Goal: Check status: Check status

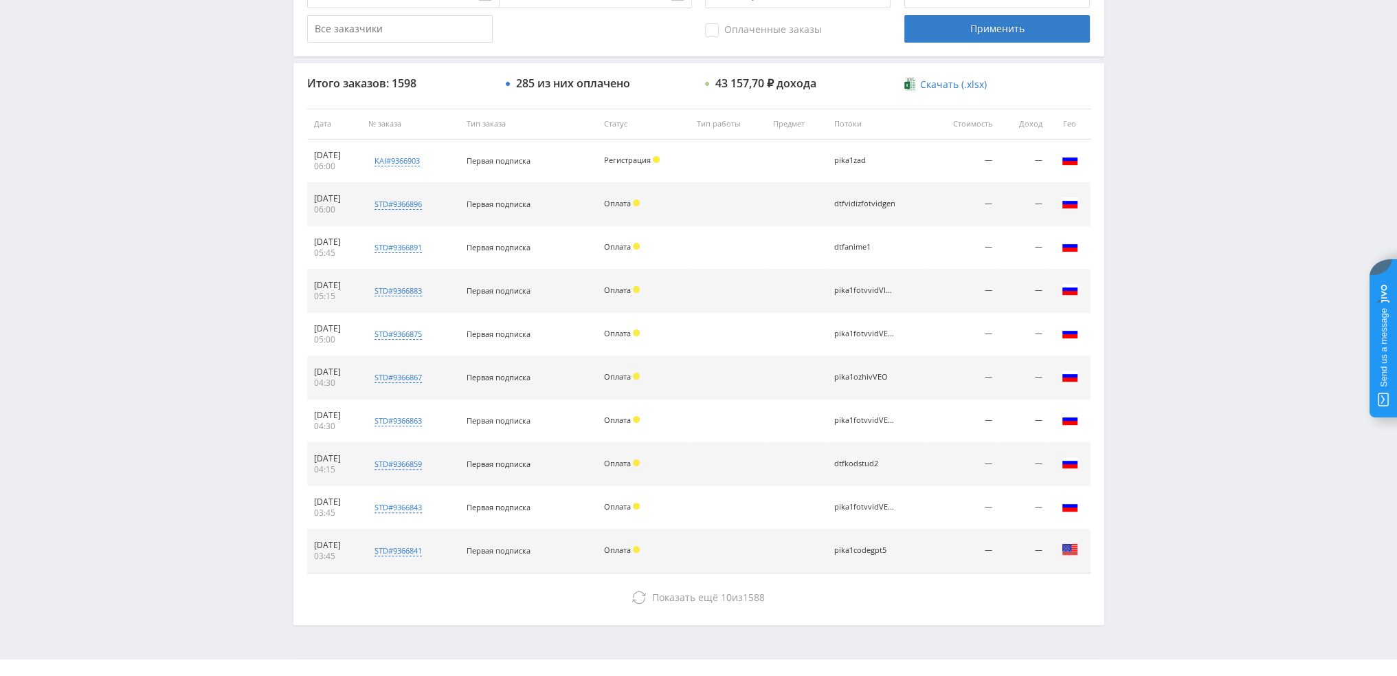
scroll to position [476, 0]
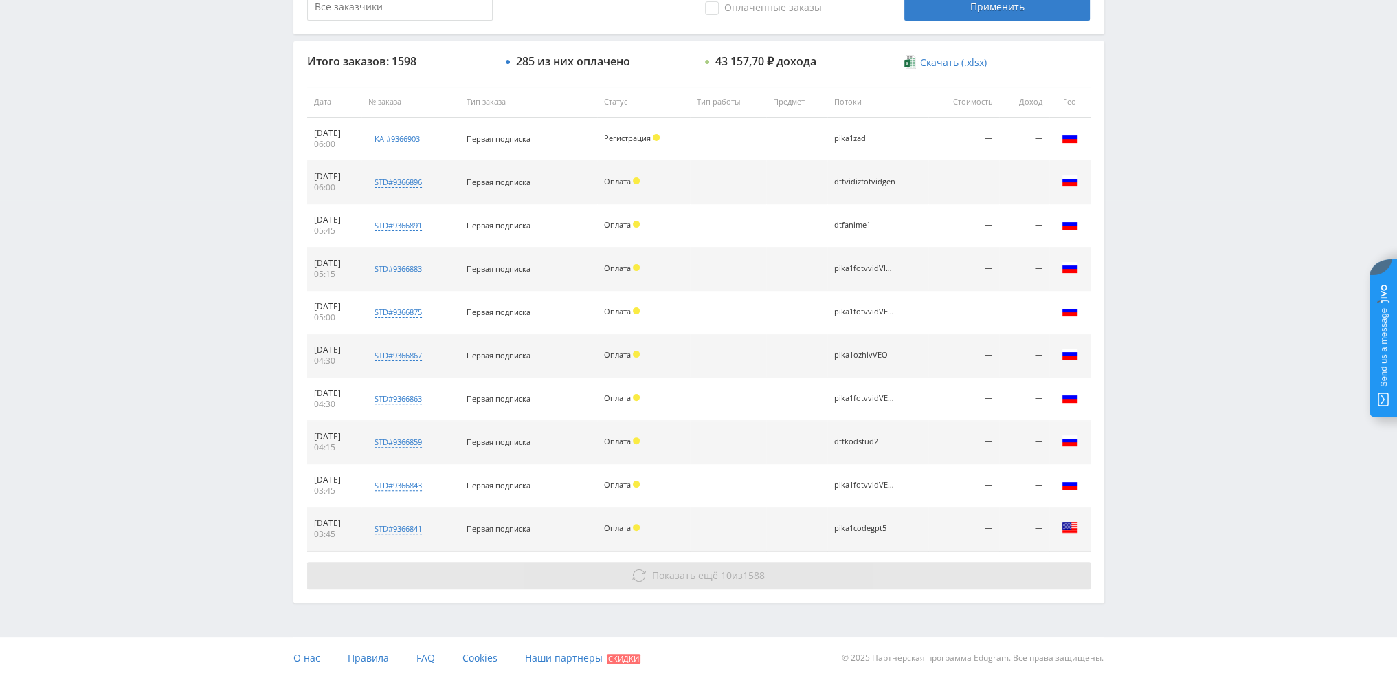
click at [744, 575] on span "Показать ещё 10 из 1588" at bounding box center [708, 574] width 113 height 13
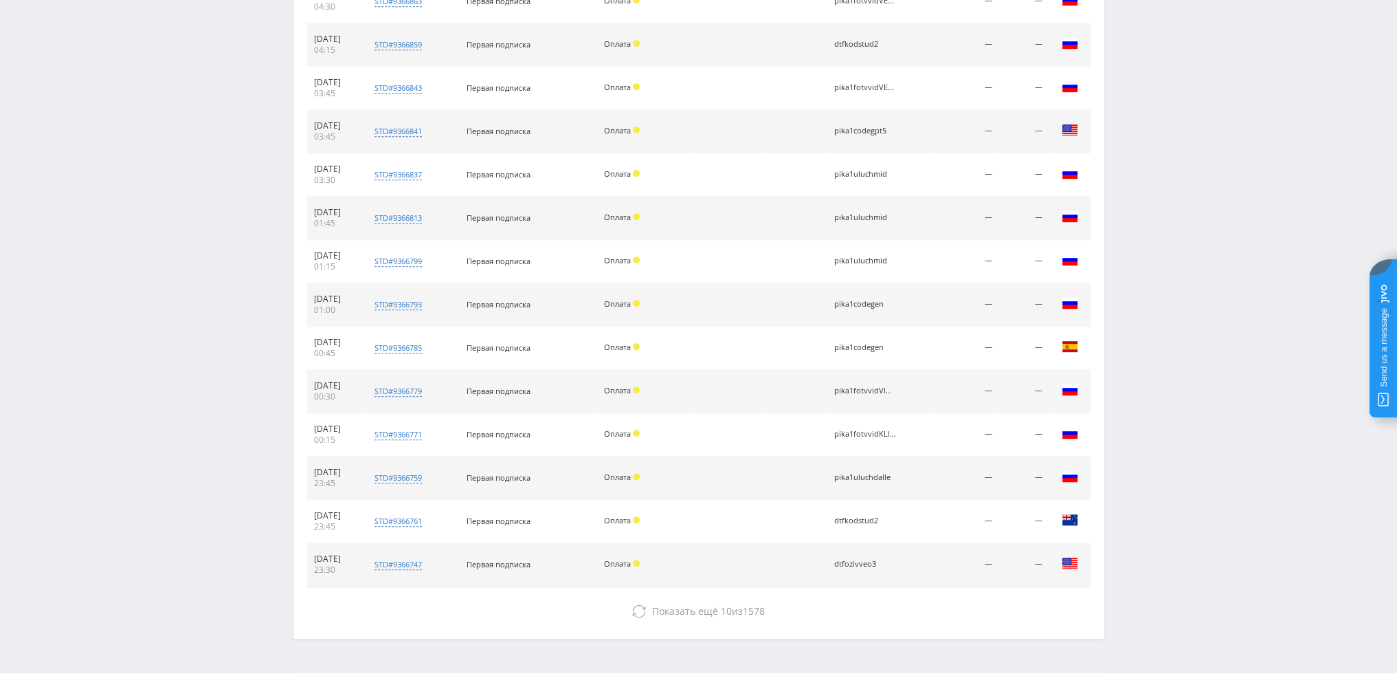
scroll to position [907, 0]
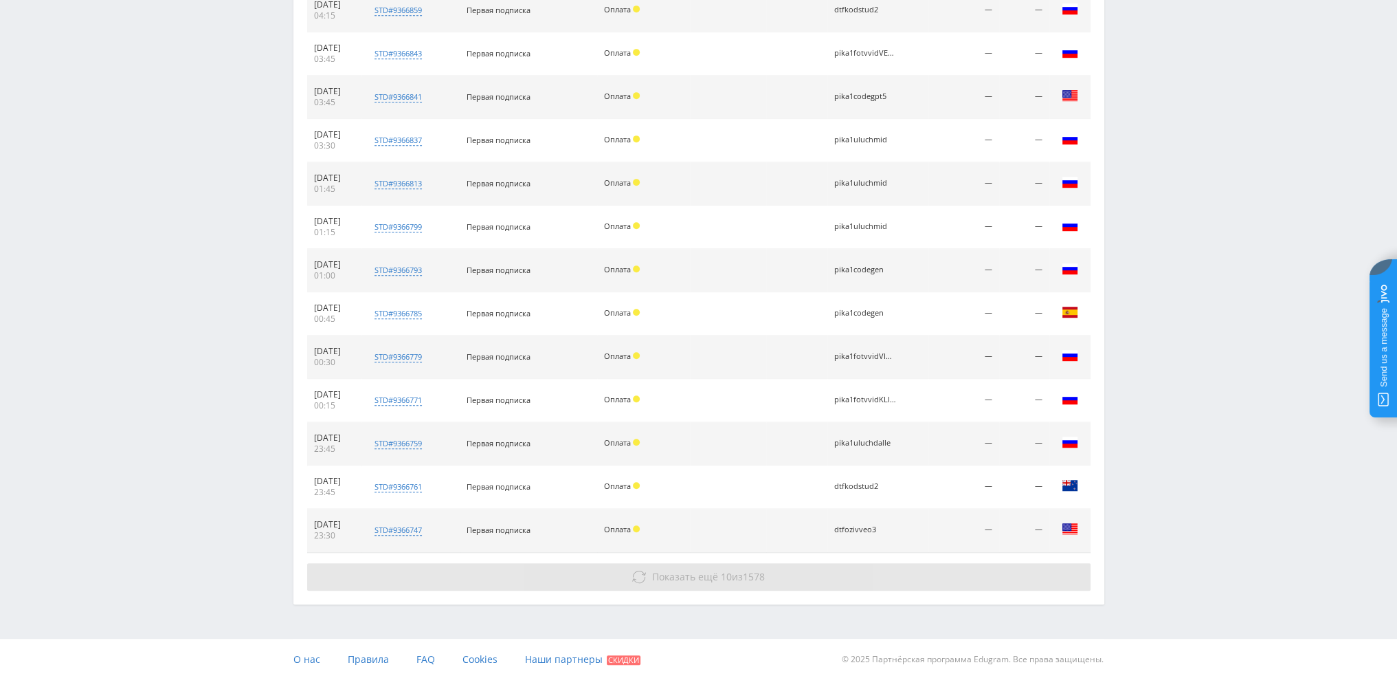
click at [700, 582] on button "Показать ещё 10 из 1578" at bounding box center [699, 576] width 784 height 27
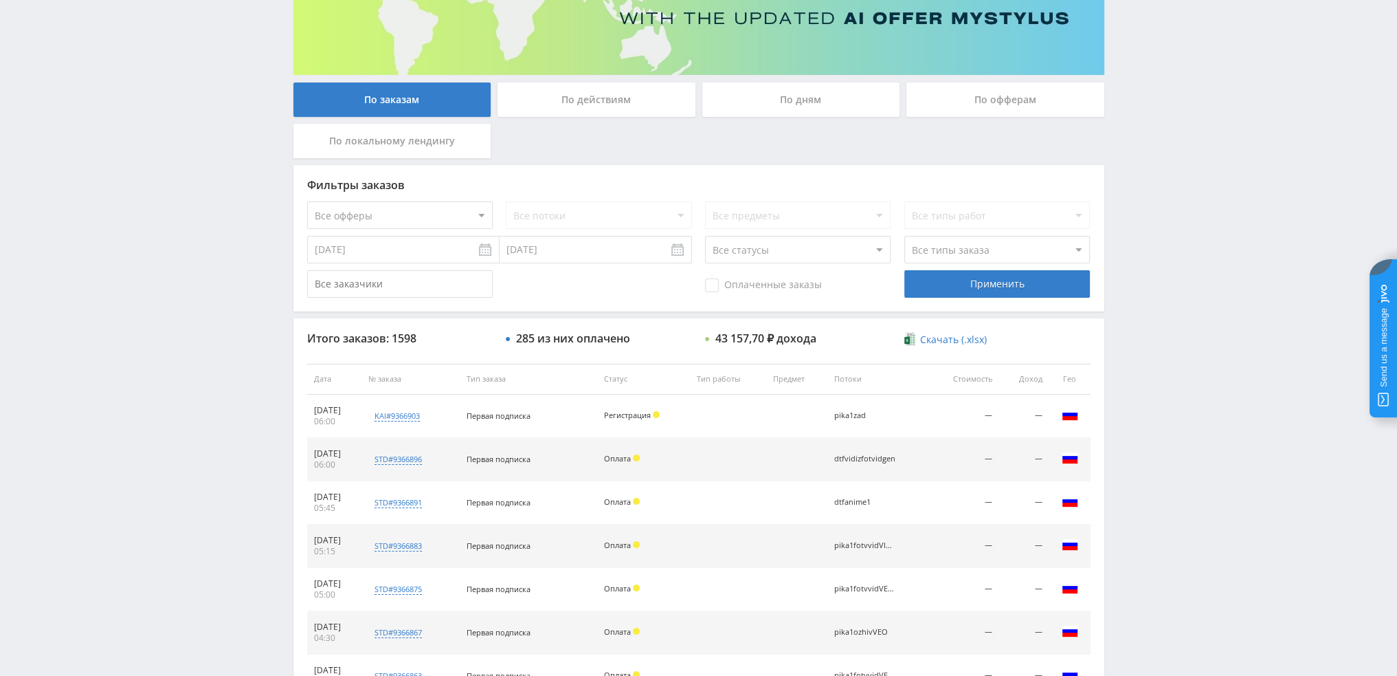
scroll to position [197, 0]
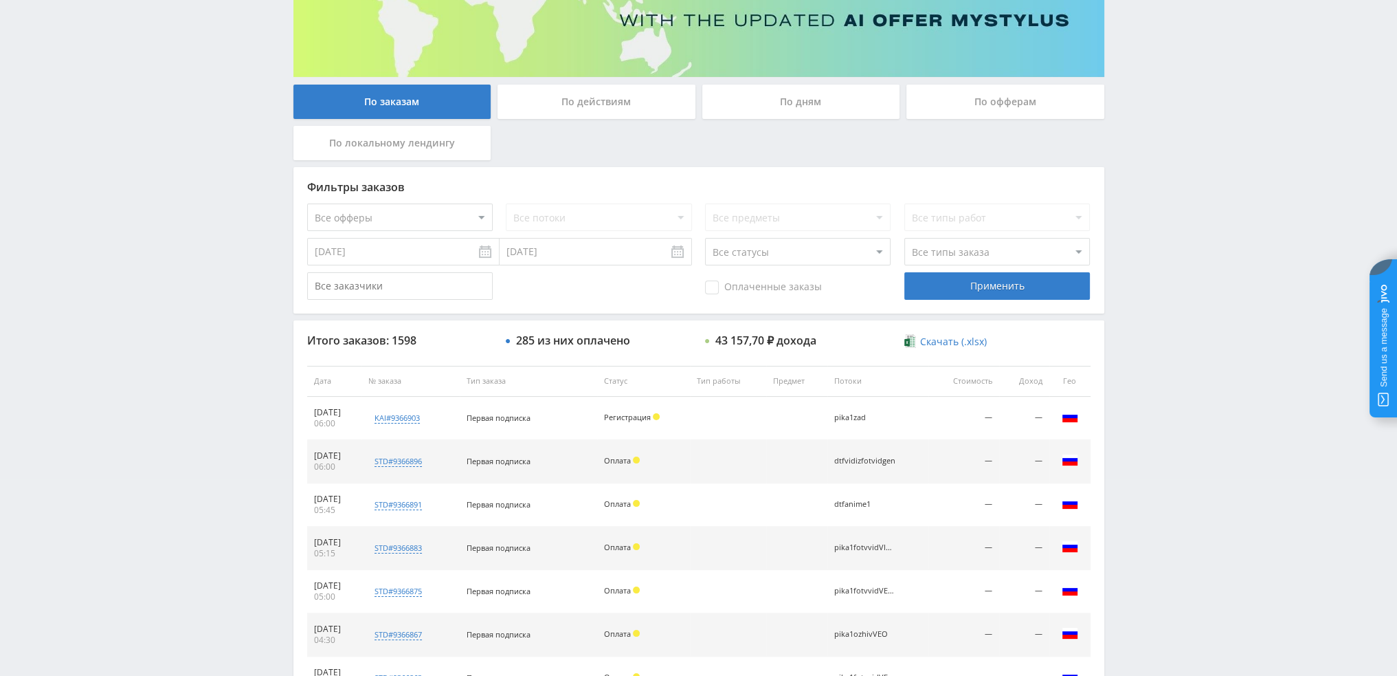
click at [789, 99] on div "По дням" at bounding box center [802, 102] width 198 height 34
click at [0, 0] on input "По дням" at bounding box center [0, 0] width 0 height 0
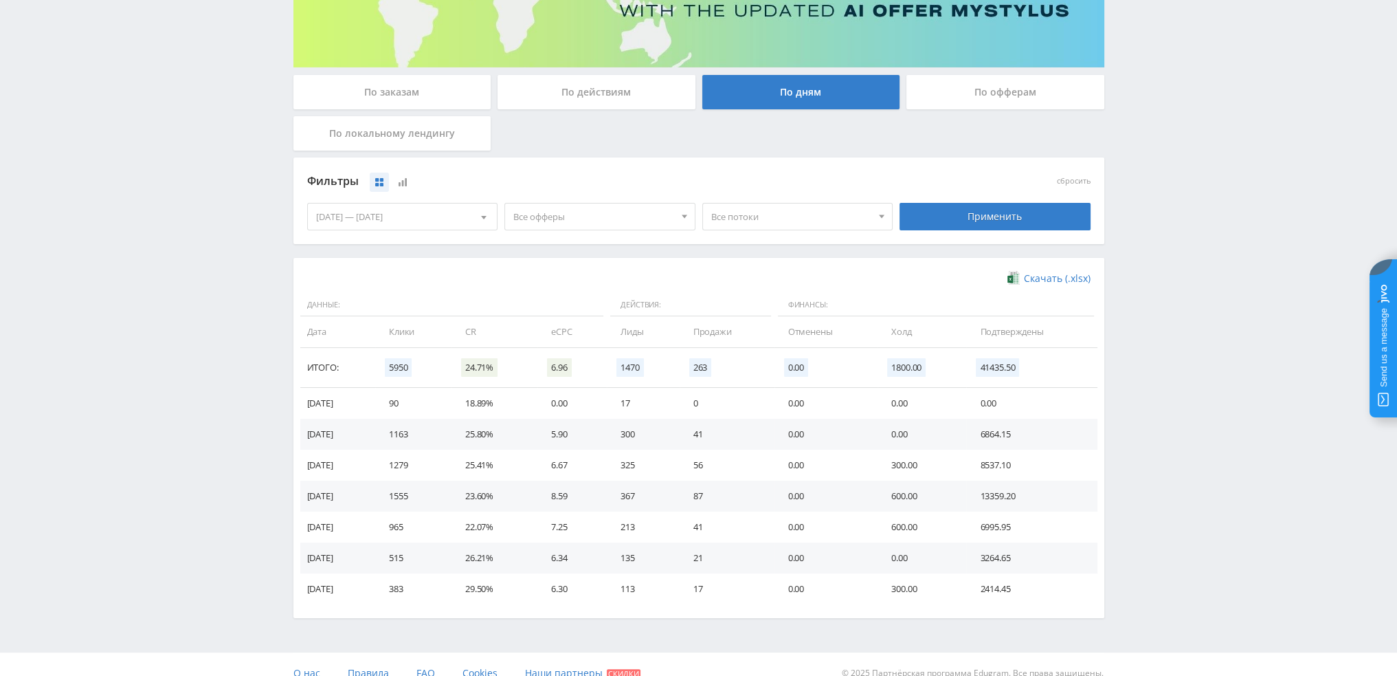
scroll to position [0, 0]
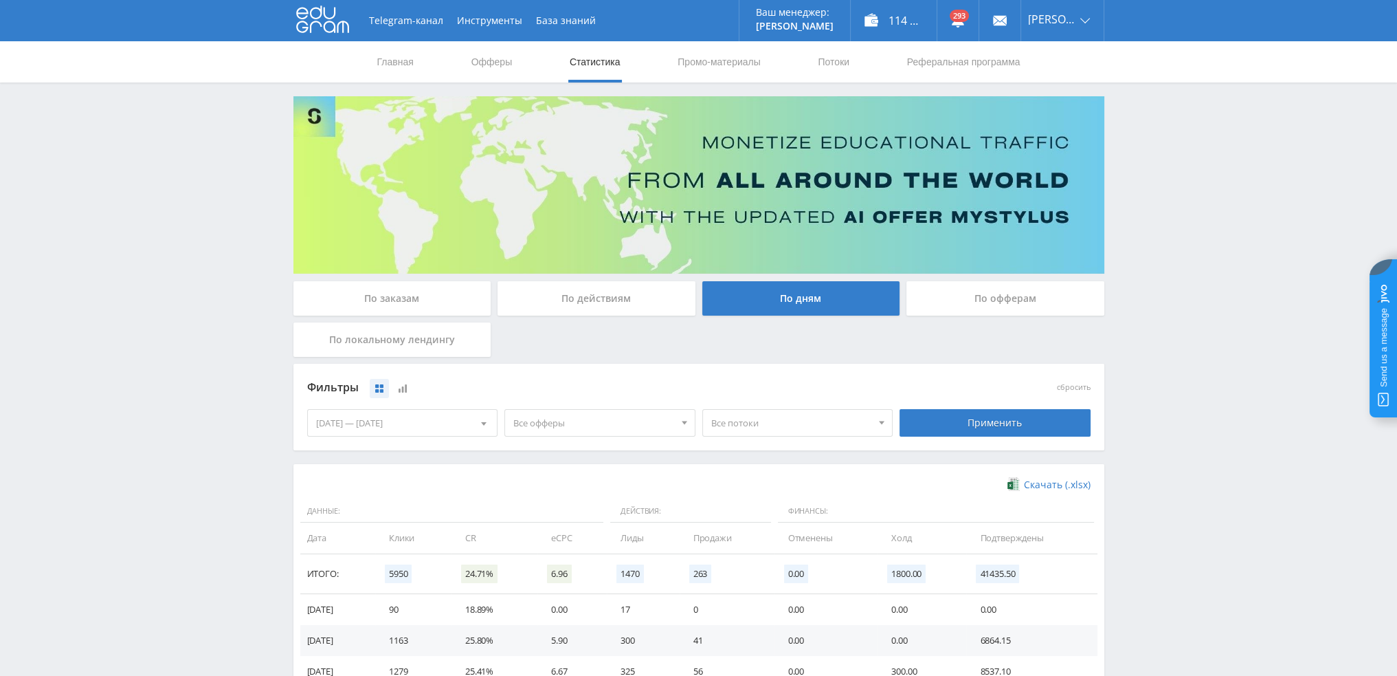
click at [432, 303] on div "По заказам" at bounding box center [393, 298] width 198 height 34
click at [0, 0] on input "По заказам" at bounding box center [0, 0] width 0 height 0
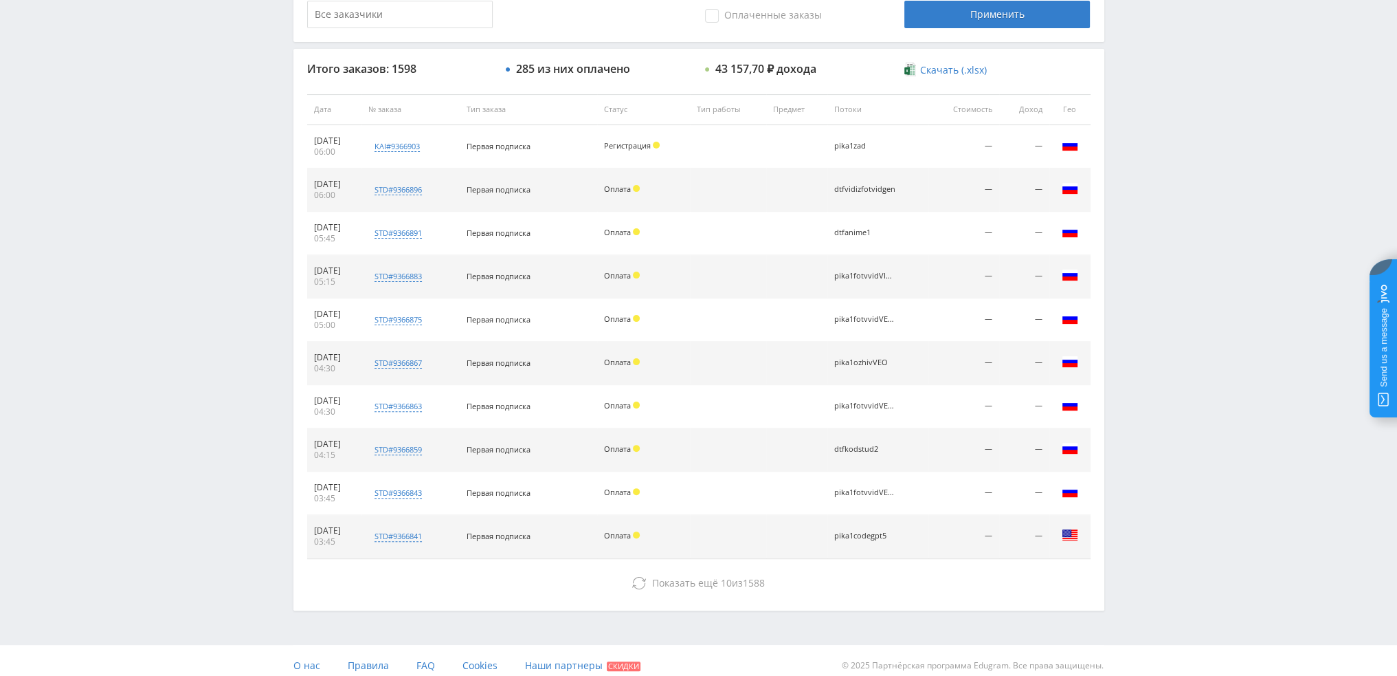
scroll to position [476, 0]
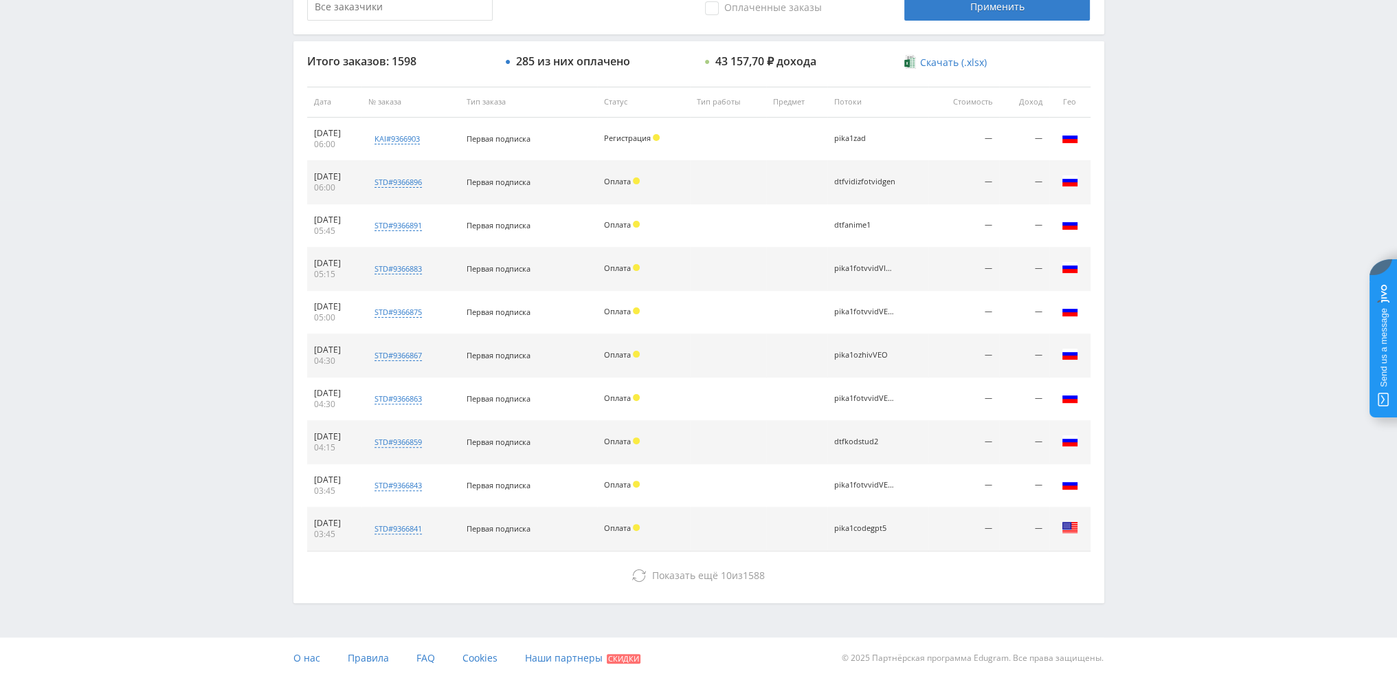
click at [693, 588] on div "Итого заказов: 1598 285 из них оплачено 43 157,70 ₽ дохода Скачать (.xlsx) Дата…" at bounding box center [699, 321] width 811 height 561
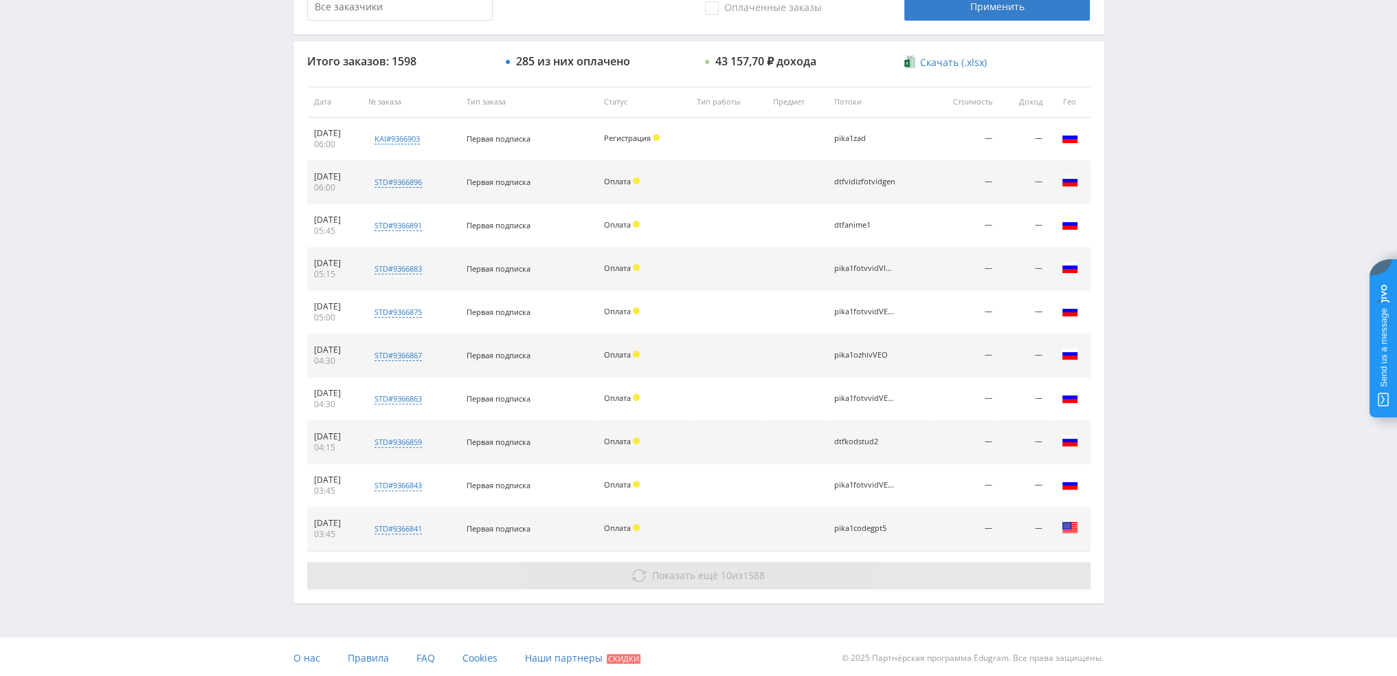
click at [693, 573] on span "Показать ещё" at bounding box center [685, 574] width 66 height 13
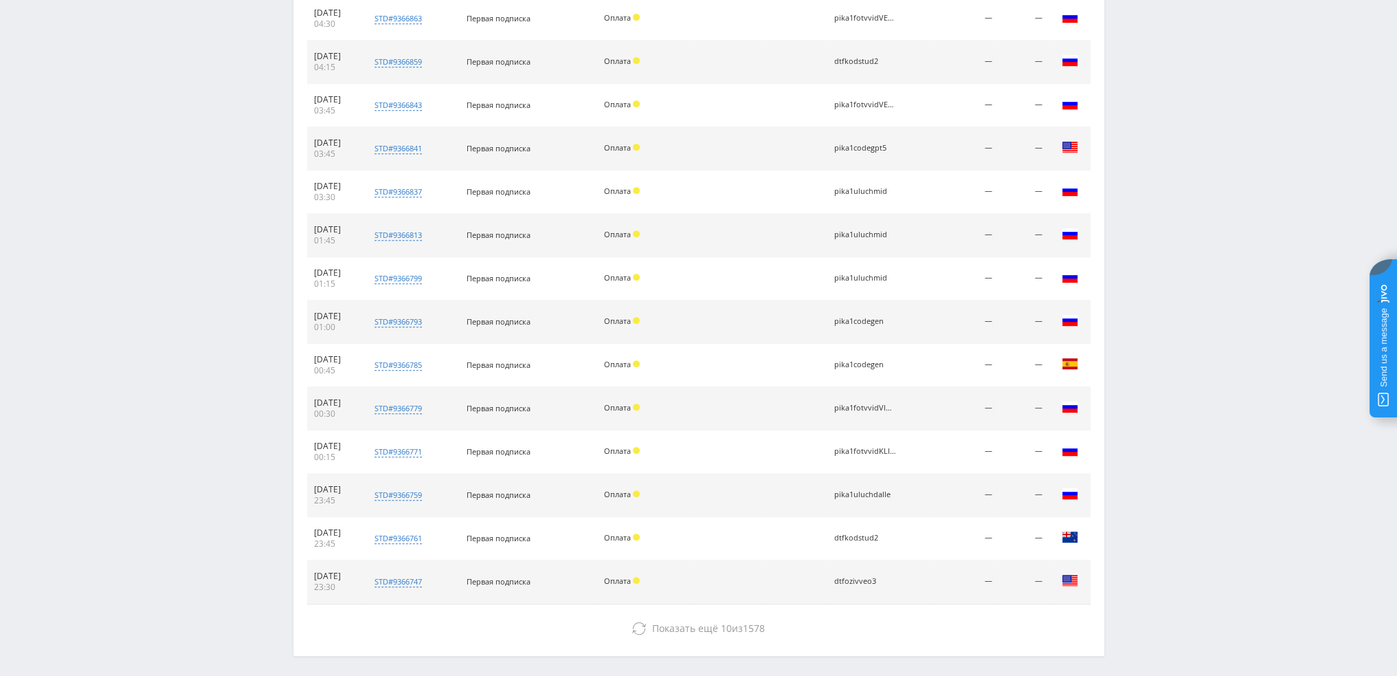
scroll to position [907, 0]
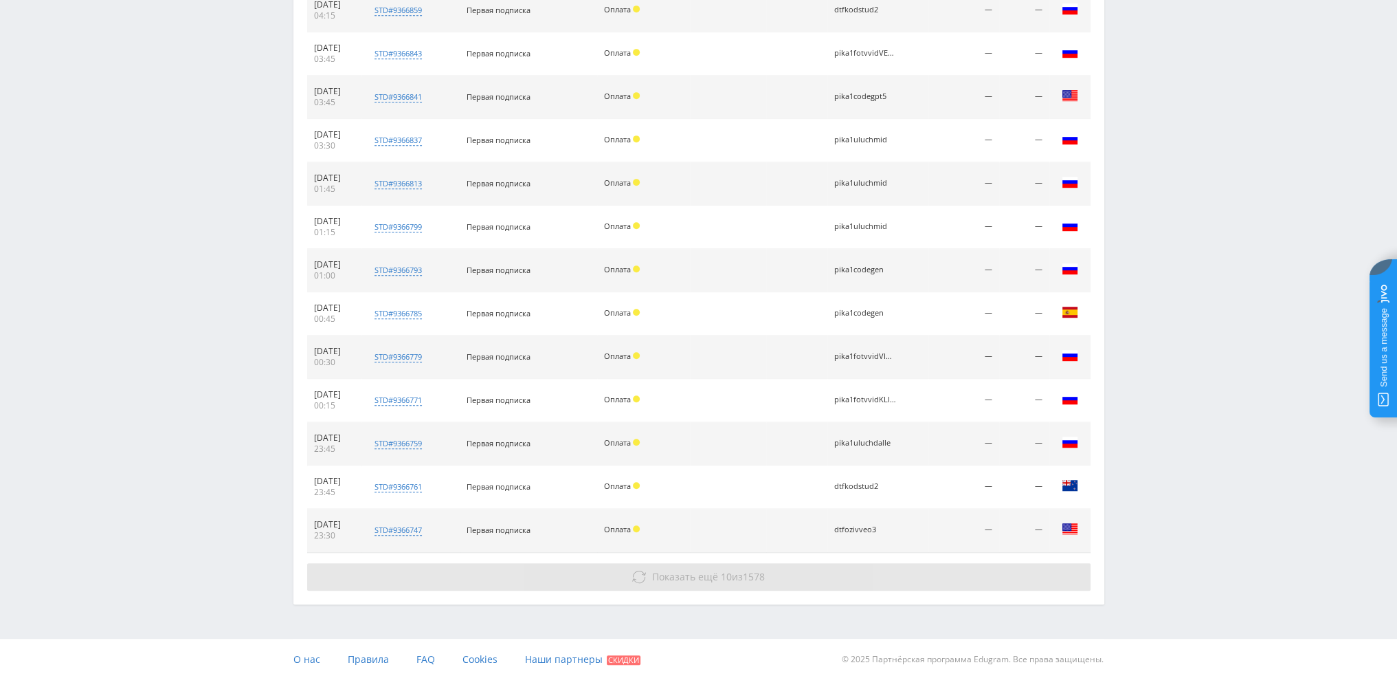
click at [685, 570] on span "Показать ещё" at bounding box center [685, 576] width 66 height 13
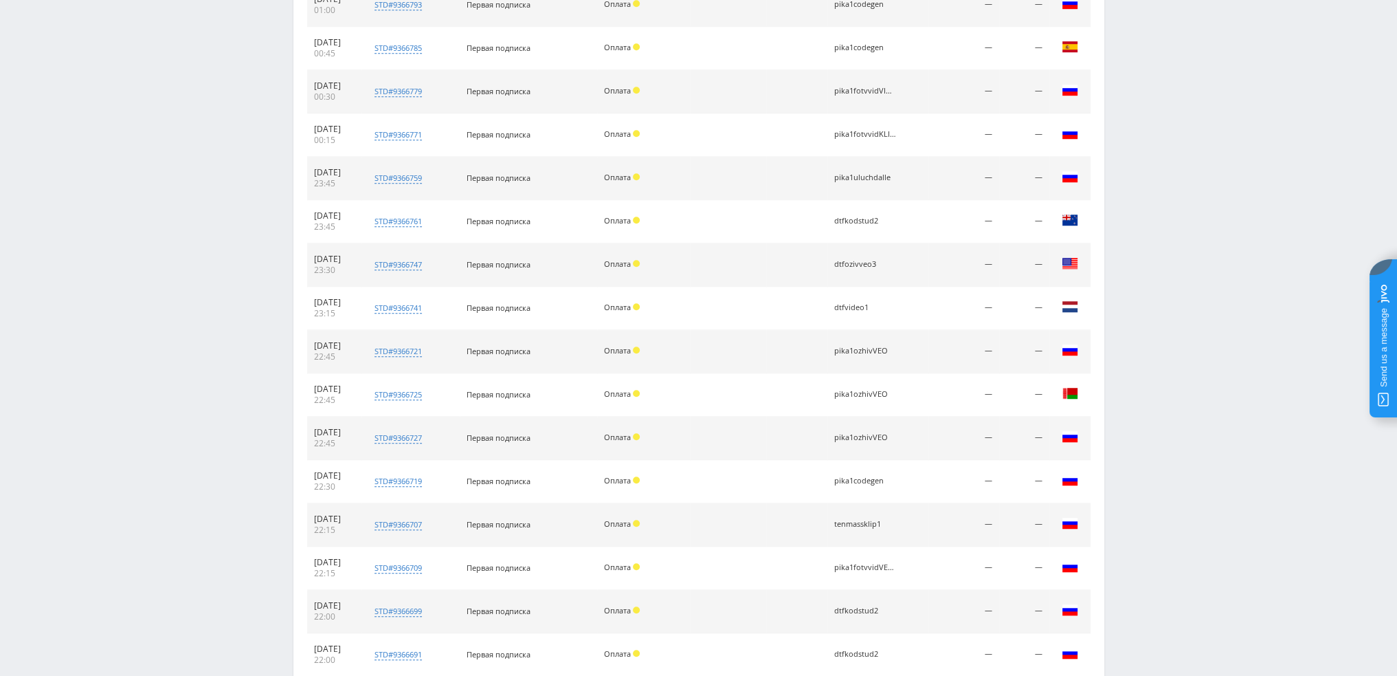
scroll to position [1296, 0]
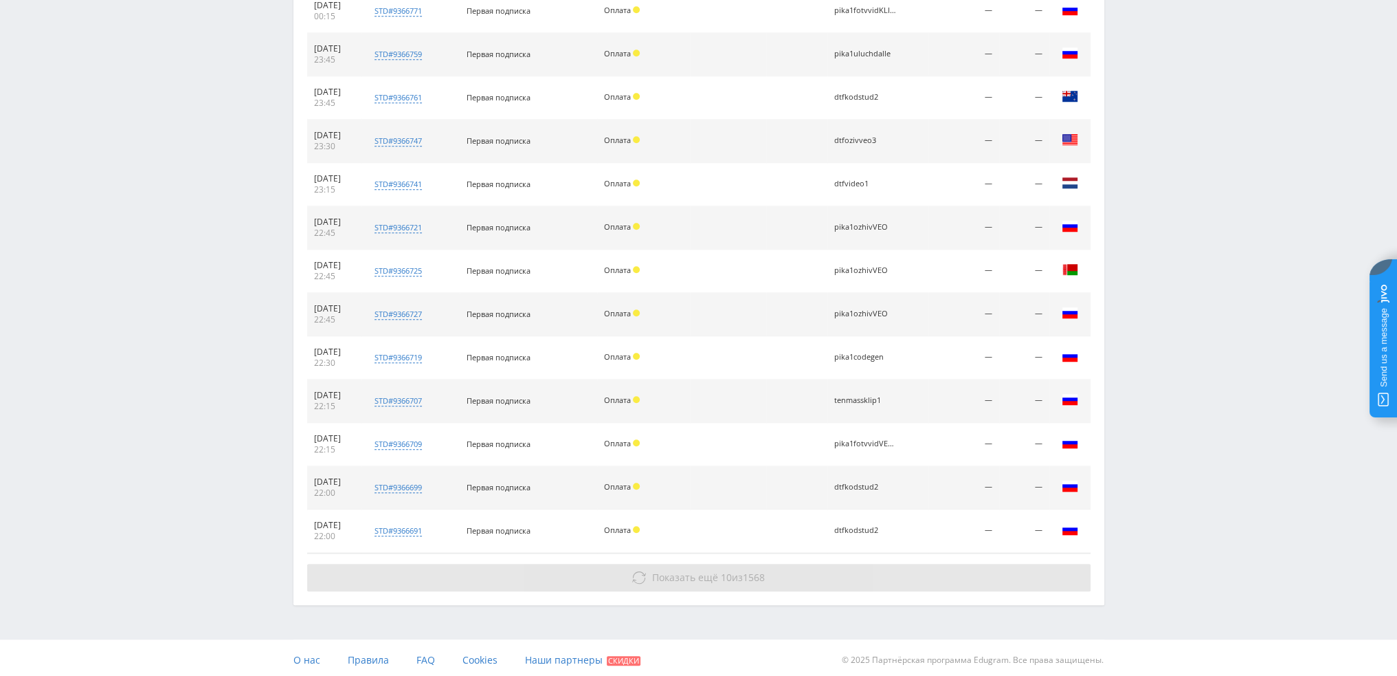
click at [685, 571] on span "Показать ещё" at bounding box center [685, 577] width 66 height 13
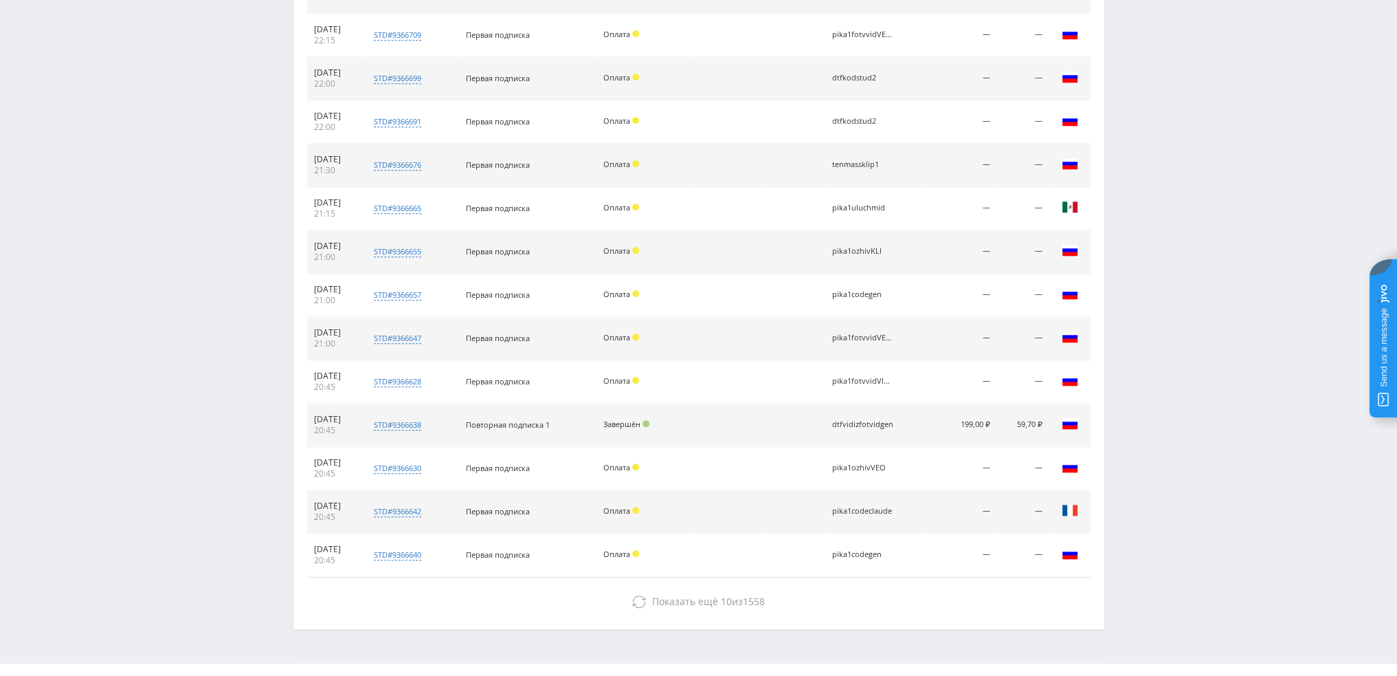
scroll to position [1728, 0]
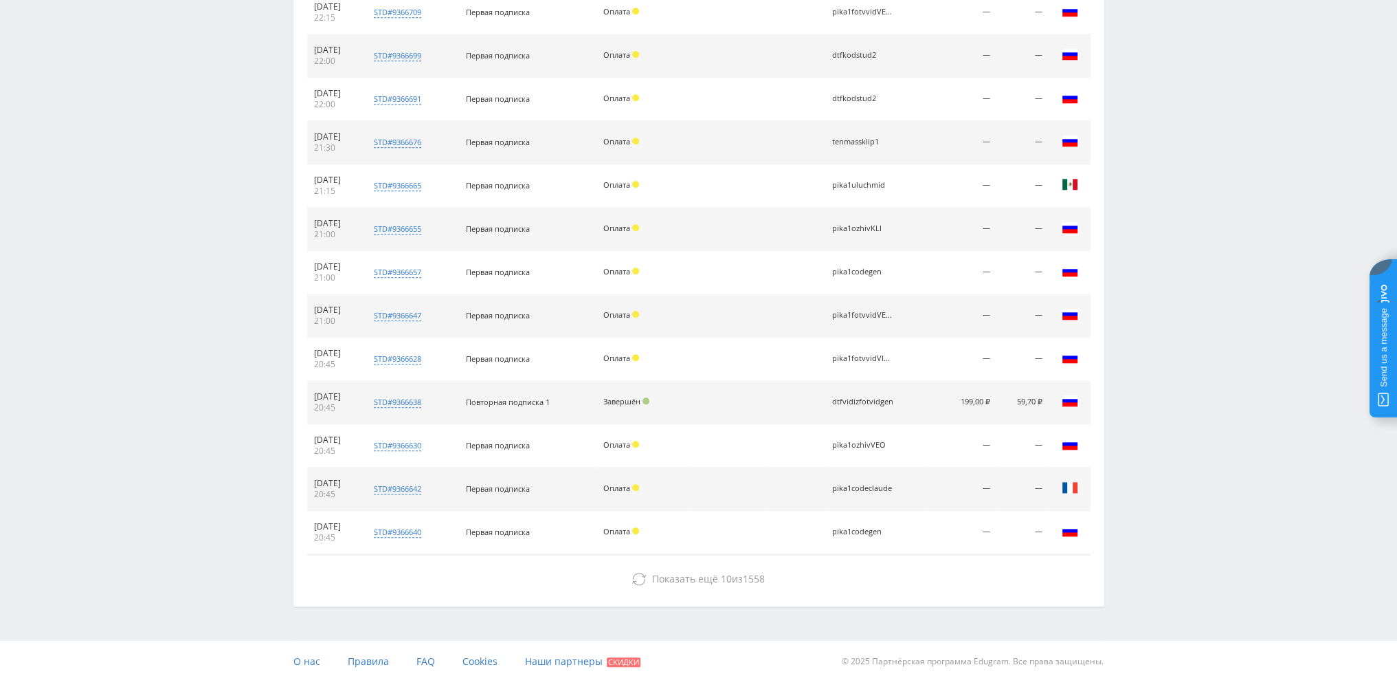
click at [685, 572] on span "Показать ещё" at bounding box center [685, 578] width 66 height 13
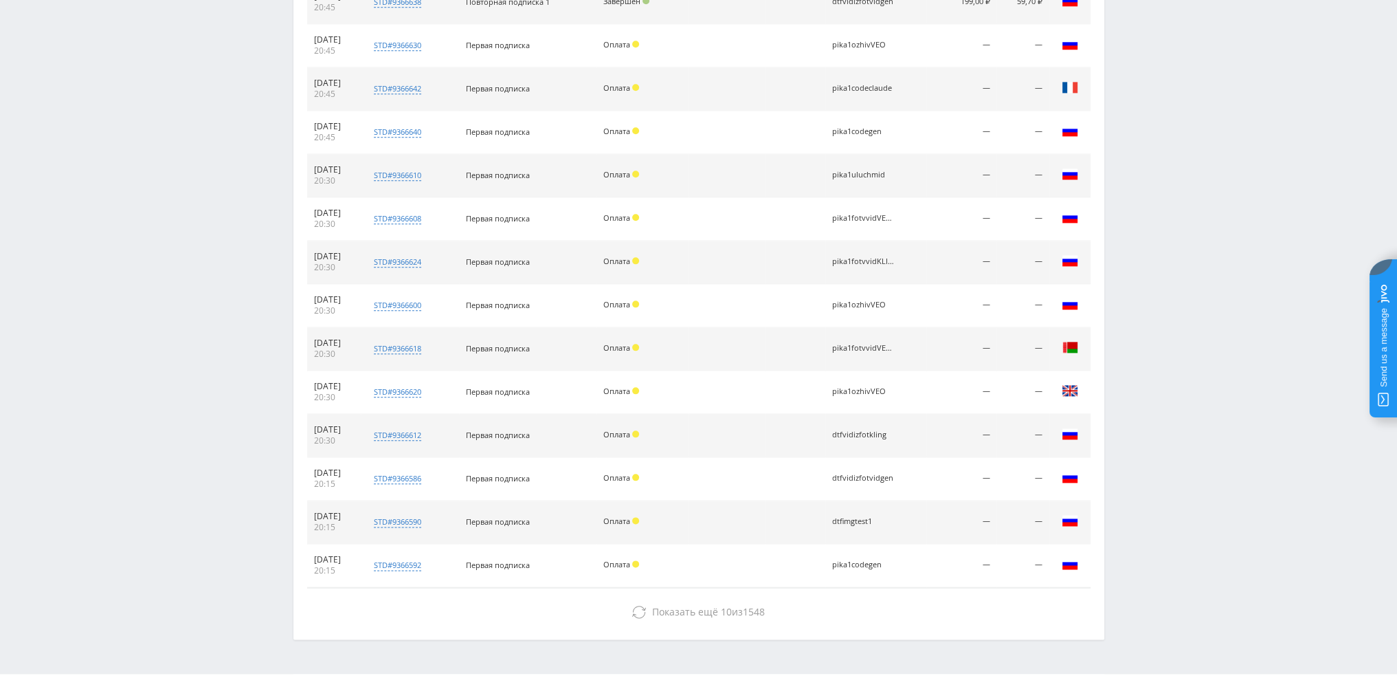
scroll to position [2160, 0]
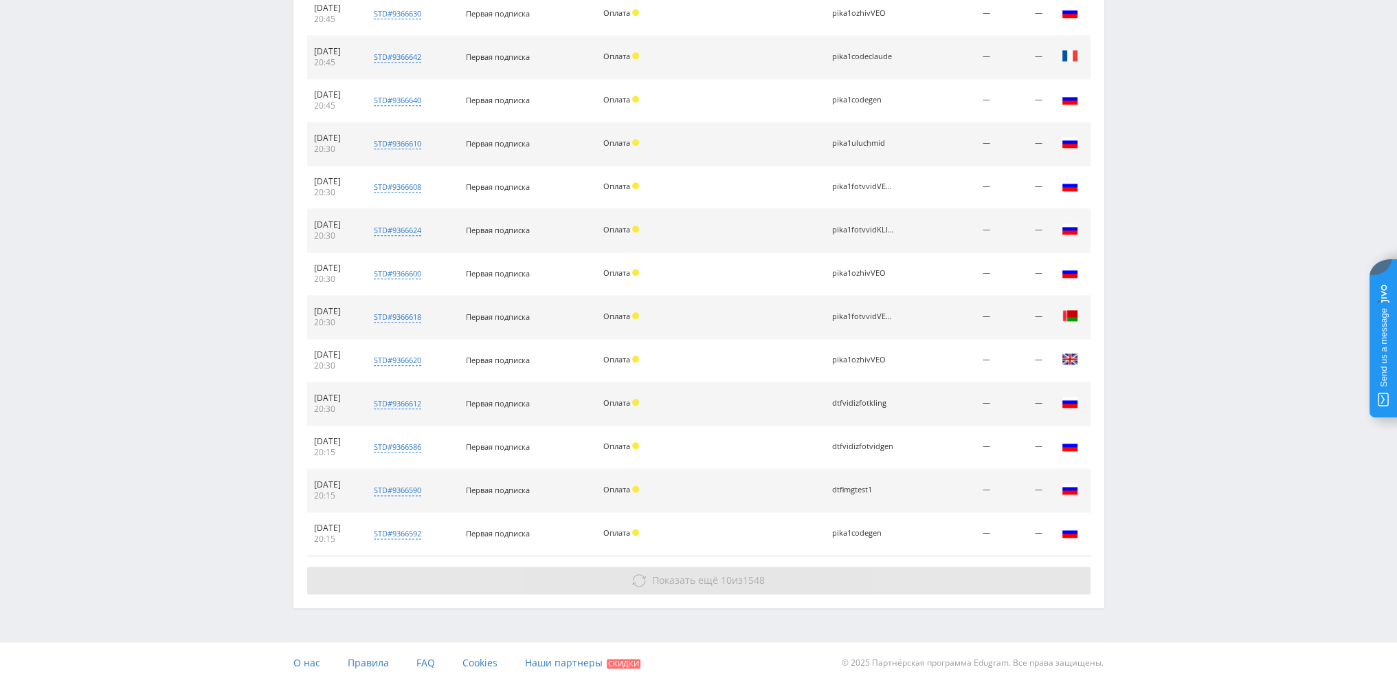
click at [685, 573] on span "Показать ещё" at bounding box center [685, 579] width 66 height 13
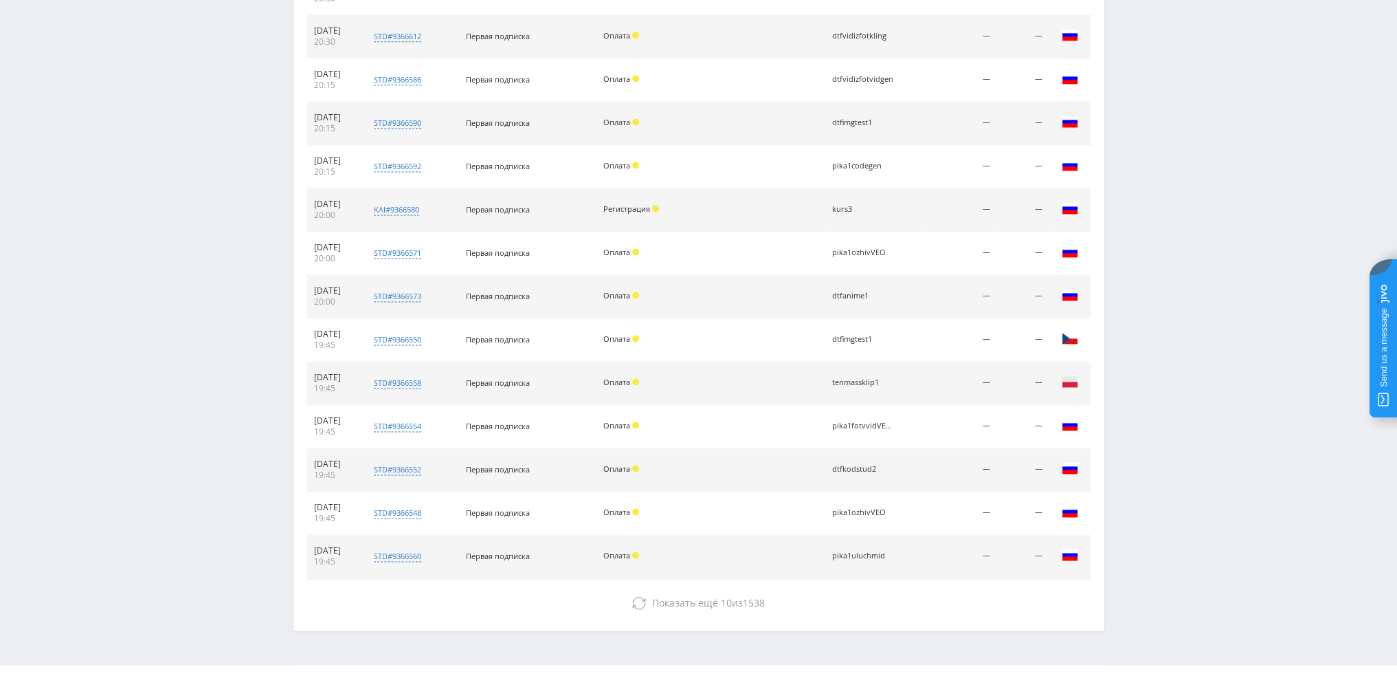
scroll to position [2548, 0]
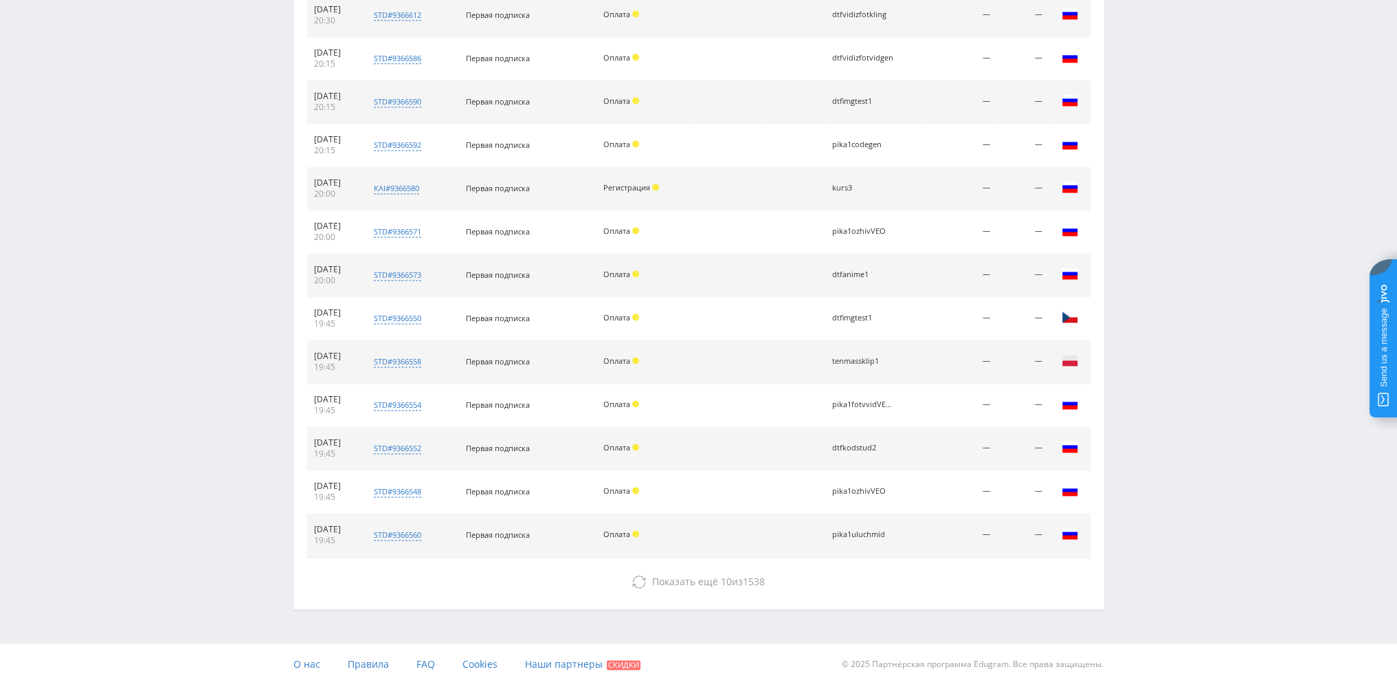
click at [685, 575] on span "Показать ещё" at bounding box center [685, 581] width 66 height 13
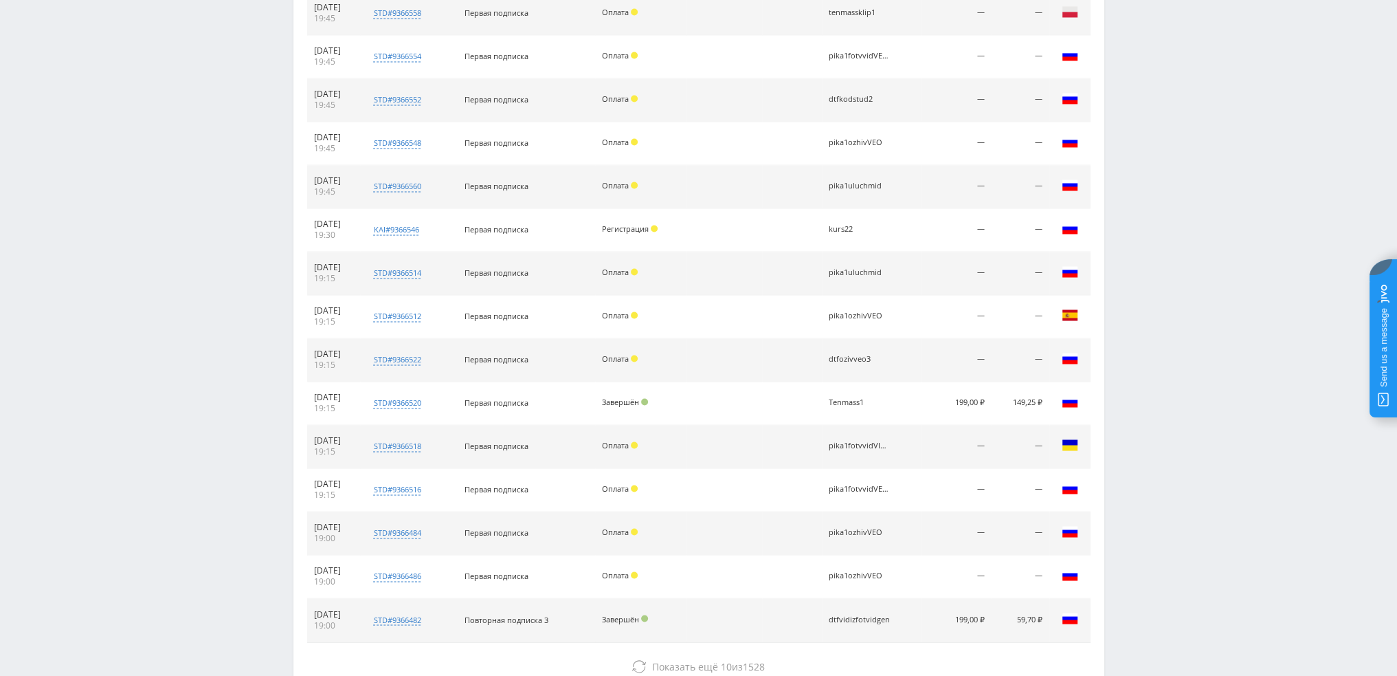
scroll to position [2980, 0]
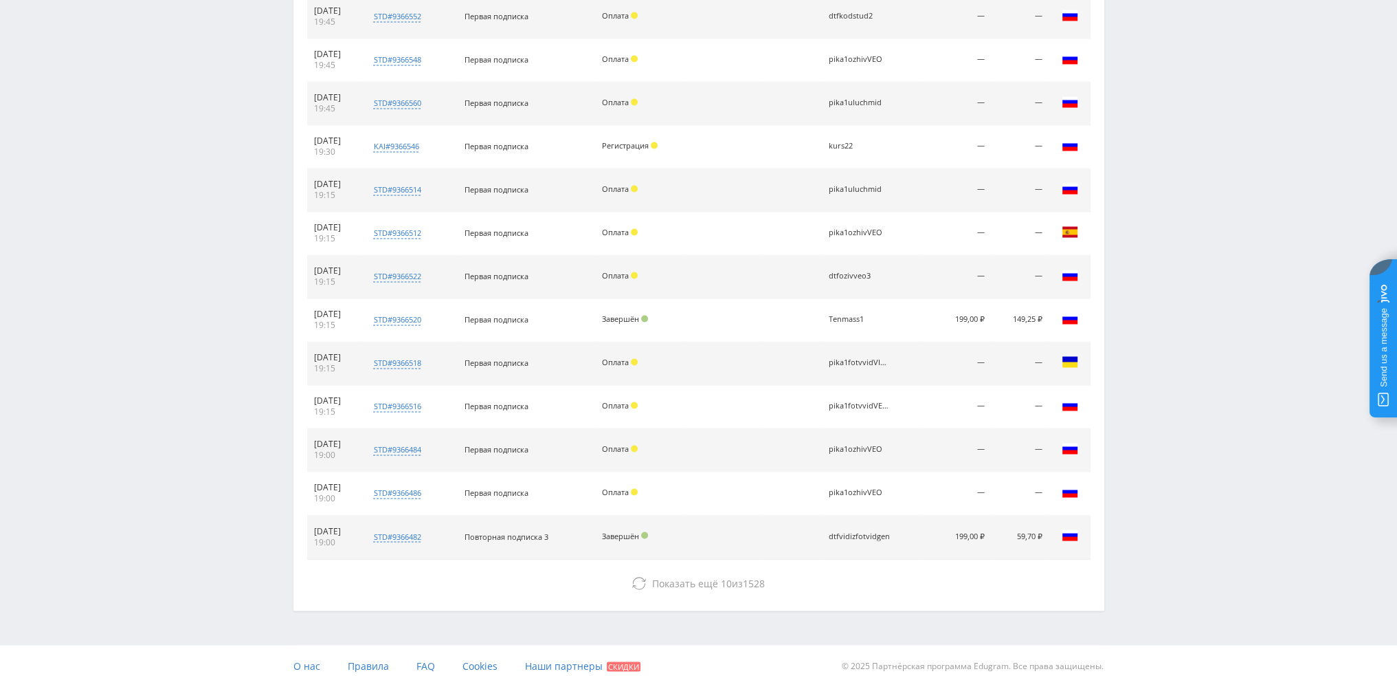
click at [685, 576] on span "Показать ещё" at bounding box center [685, 582] width 66 height 13
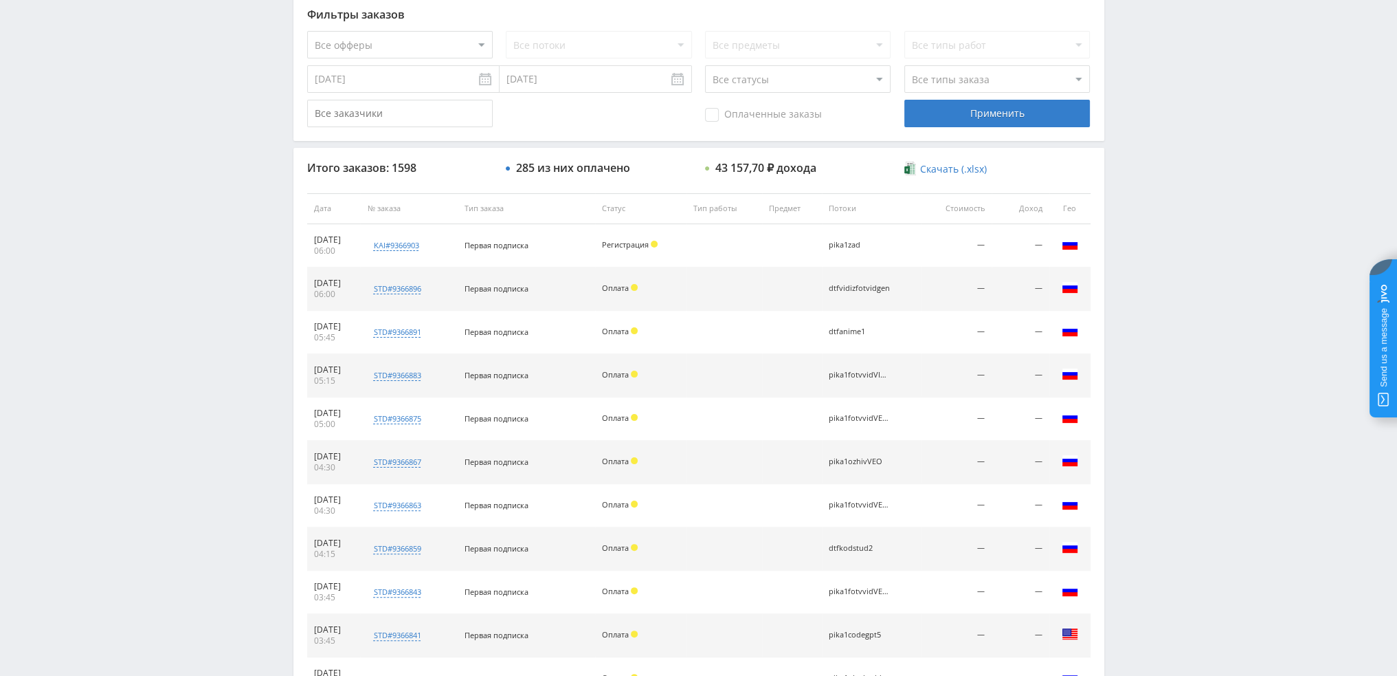
scroll to position [368, 0]
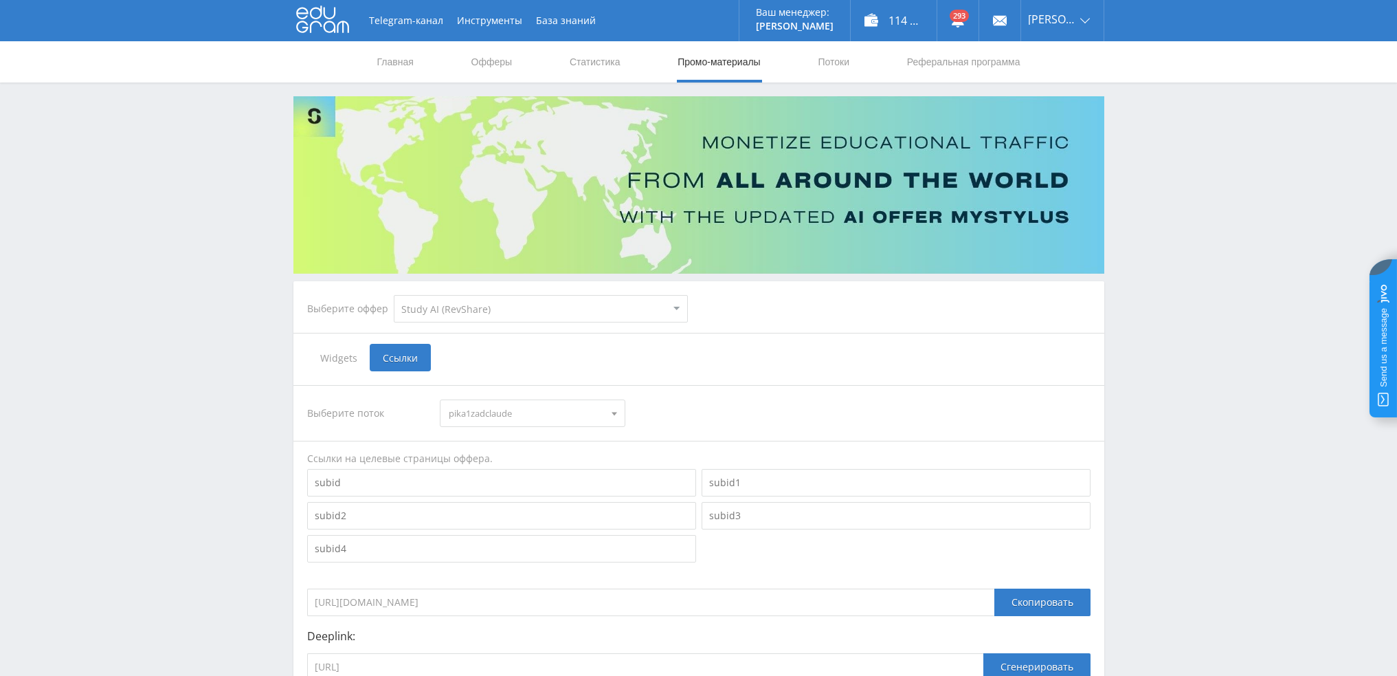
select select "376"
click at [603, 60] on link "Статистика" at bounding box center [595, 61] width 54 height 41
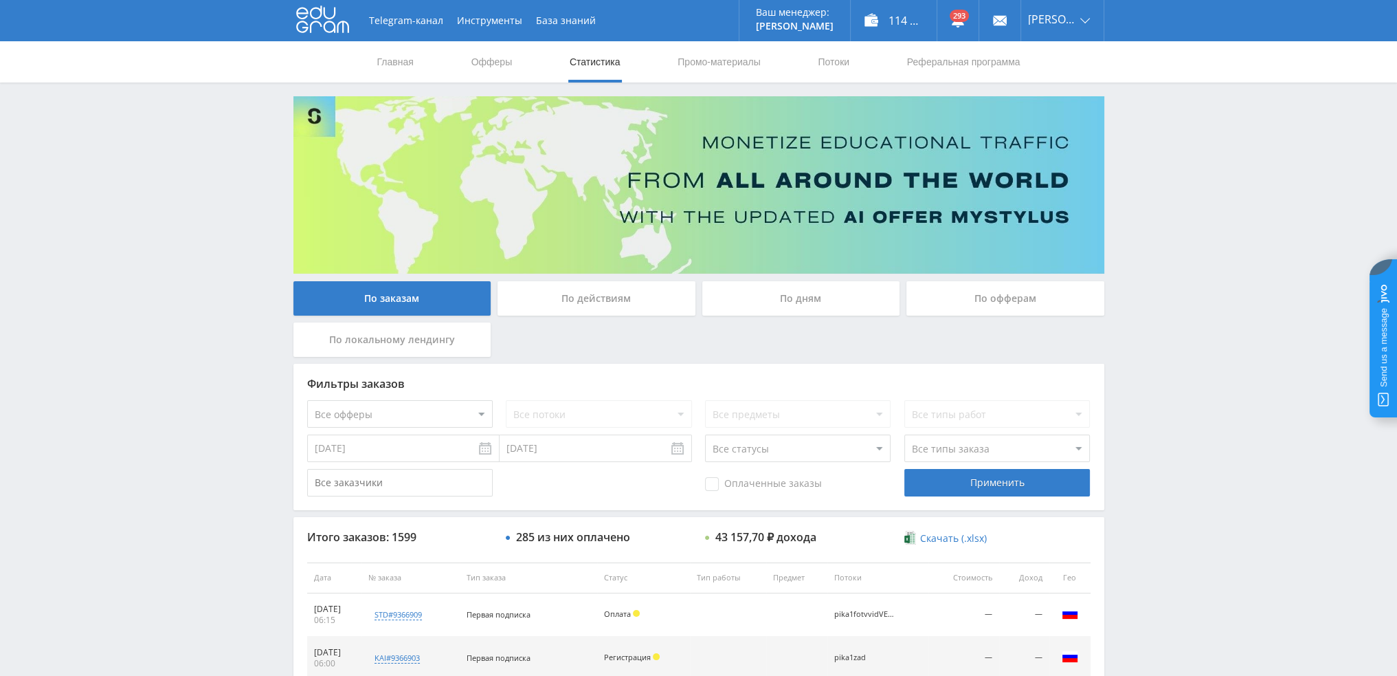
click at [760, 302] on div "По дням" at bounding box center [802, 298] width 198 height 34
click at [0, 0] on input "По дням" at bounding box center [0, 0] width 0 height 0
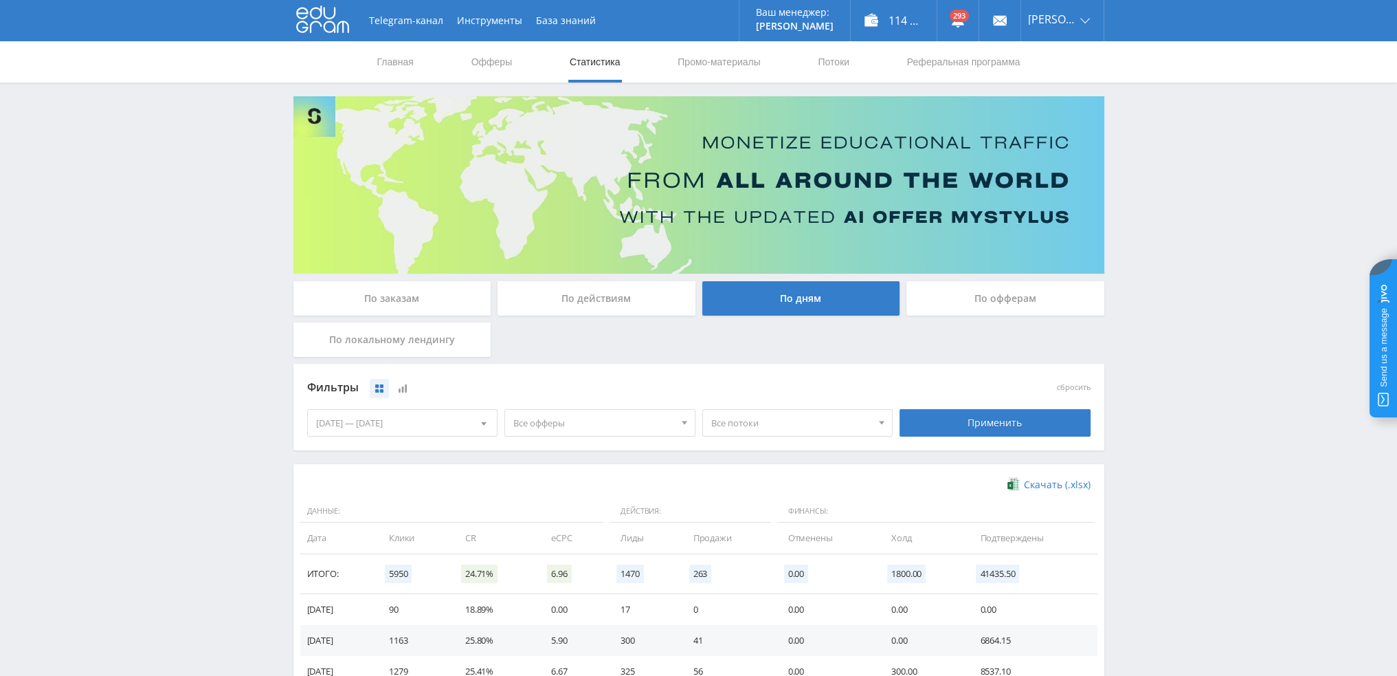
click at [544, 422] on span "Все офферы" at bounding box center [593, 423] width 161 height 26
click at [551, 569] on button "Study AI (RevShare)" at bounding box center [600, 566] width 190 height 19
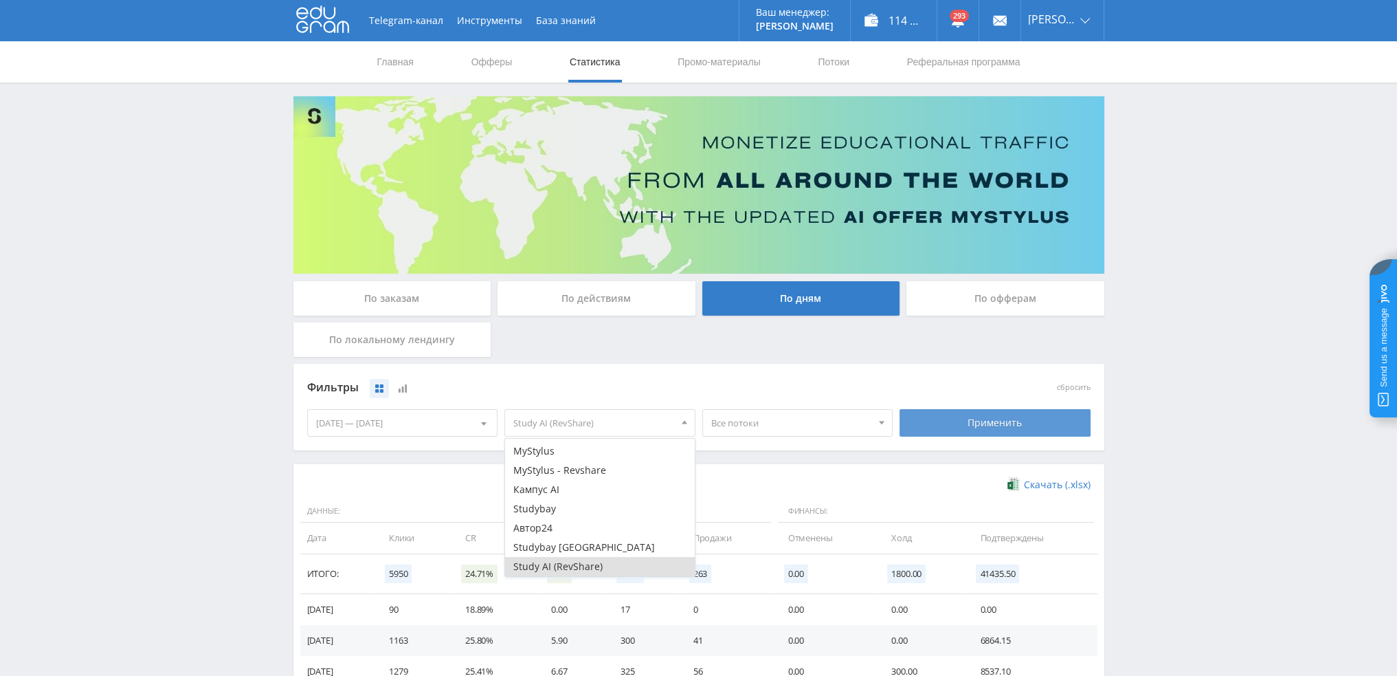
click at [973, 425] on div "Применить" at bounding box center [995, 422] width 191 height 27
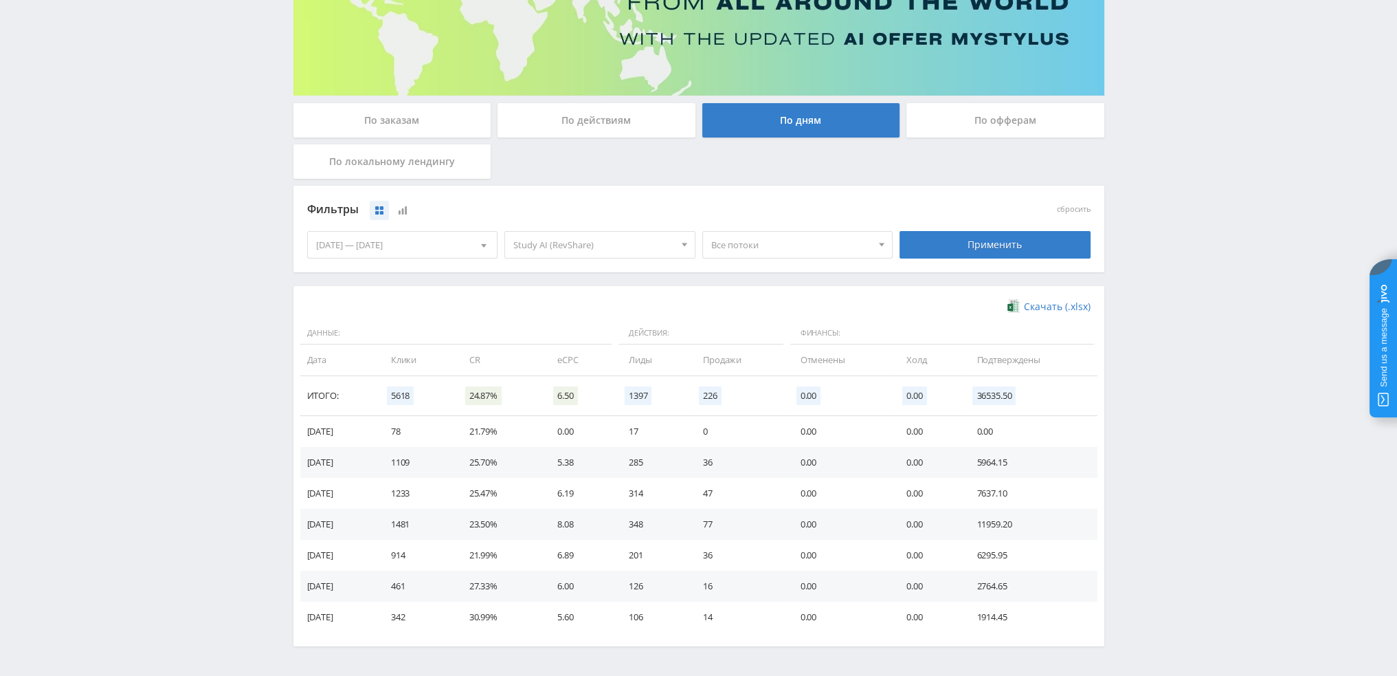
scroll to position [223, 0]
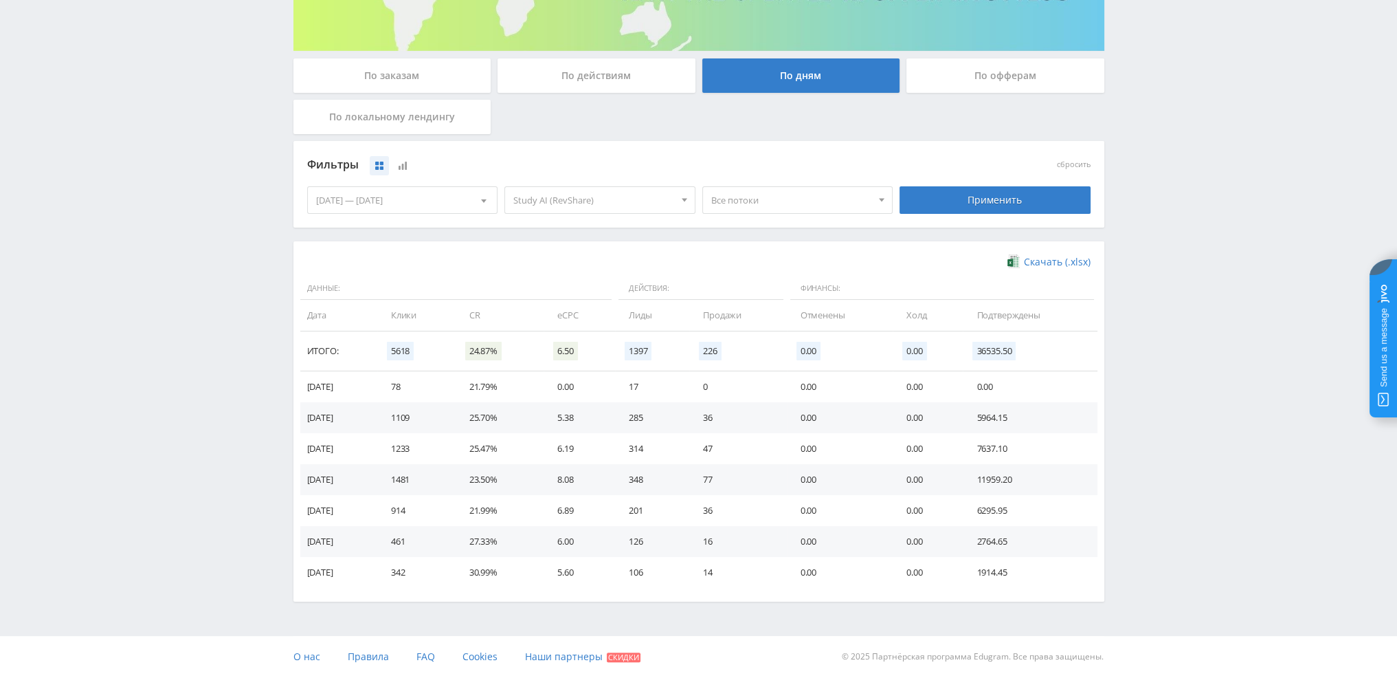
click at [428, 201] on div "17.08.2025 — 23.08.2025" at bounding box center [403, 200] width 190 height 26
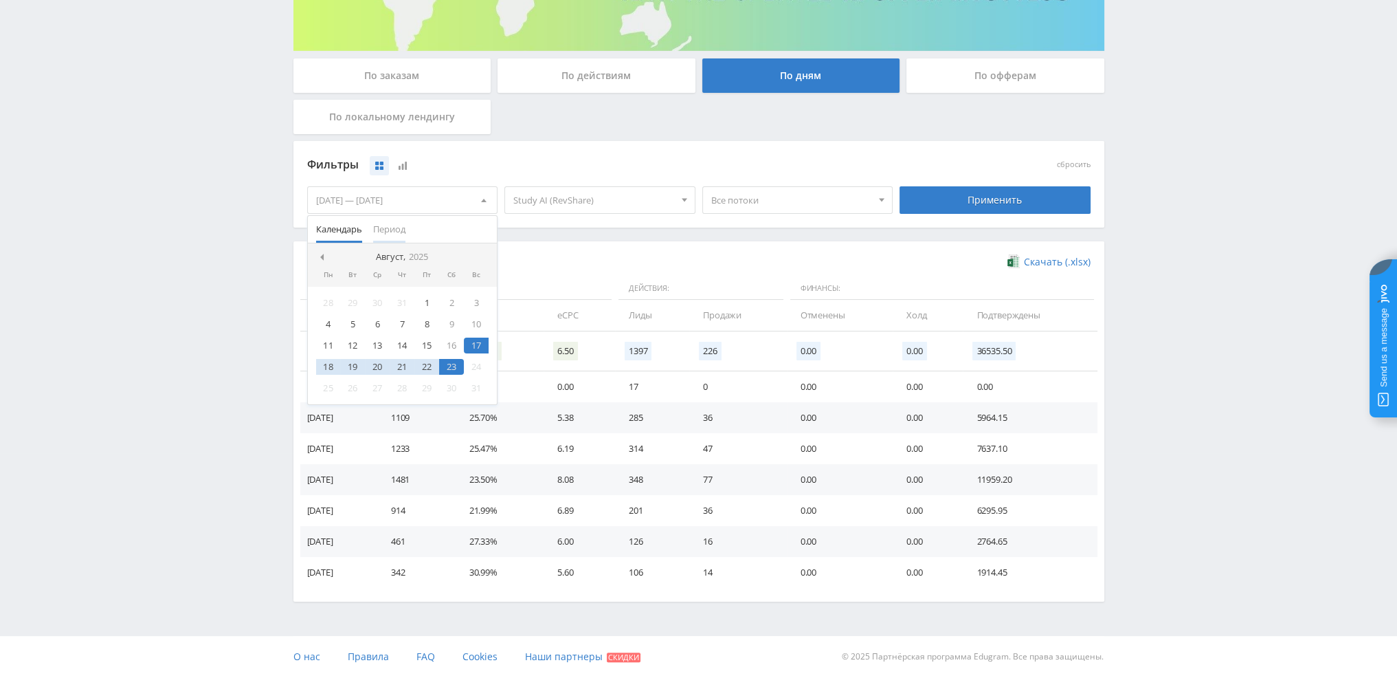
click at [395, 223] on span "Период" at bounding box center [389, 229] width 32 height 27
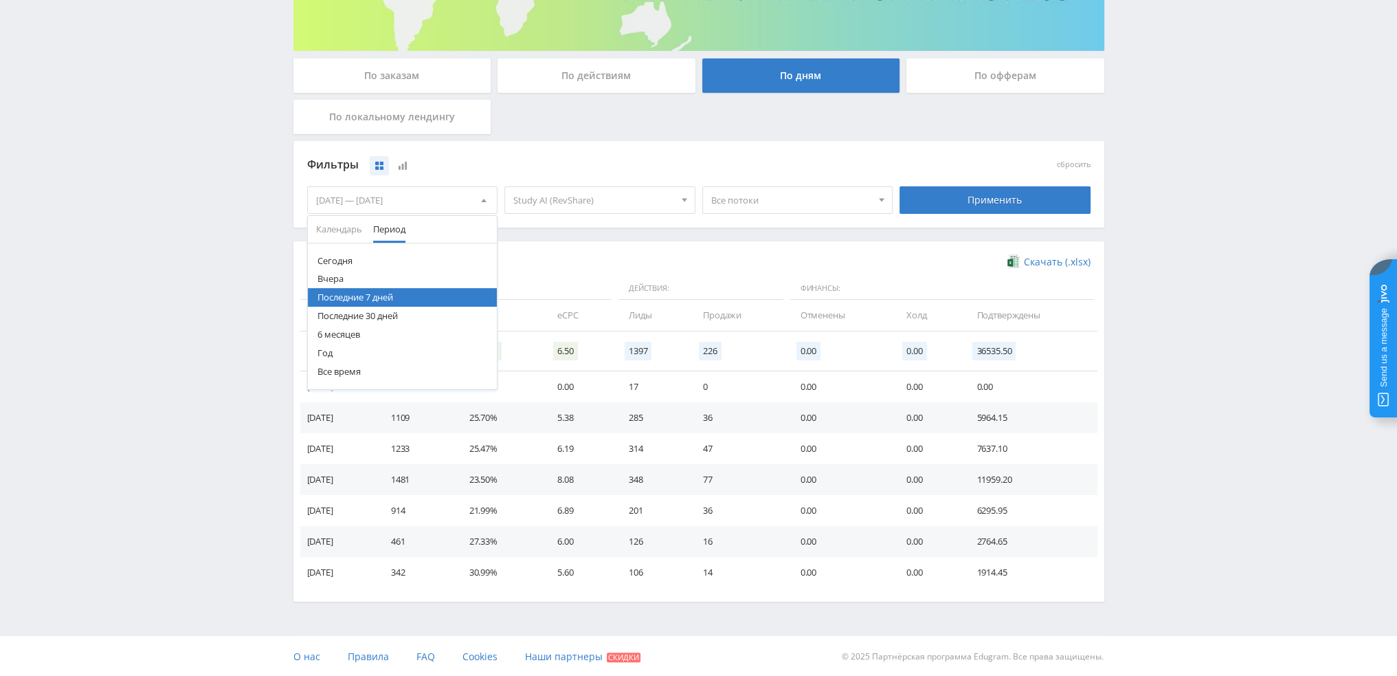
click at [543, 157] on div "Фильтры" at bounding box center [600, 165] width 586 height 21
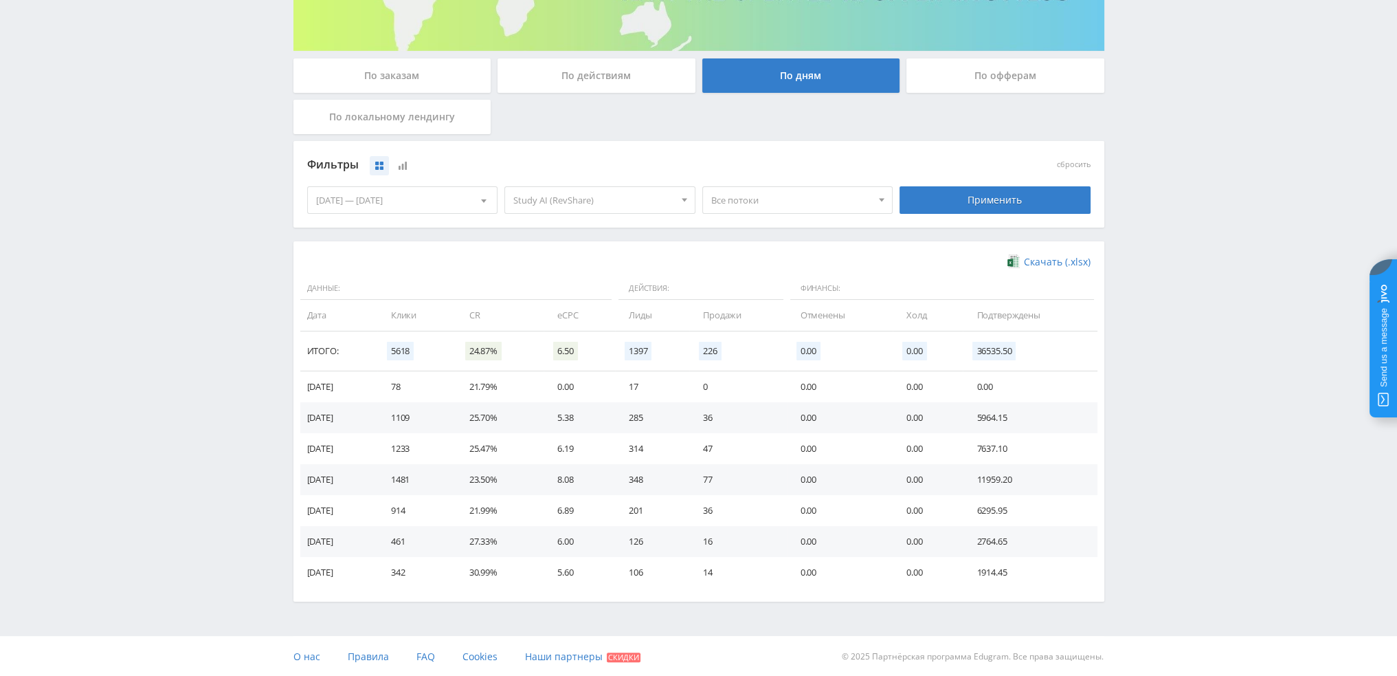
click at [574, 76] on div "По действиям" at bounding box center [597, 75] width 198 height 34
click at [0, 0] on input "По действиям" at bounding box center [0, 0] width 0 height 0
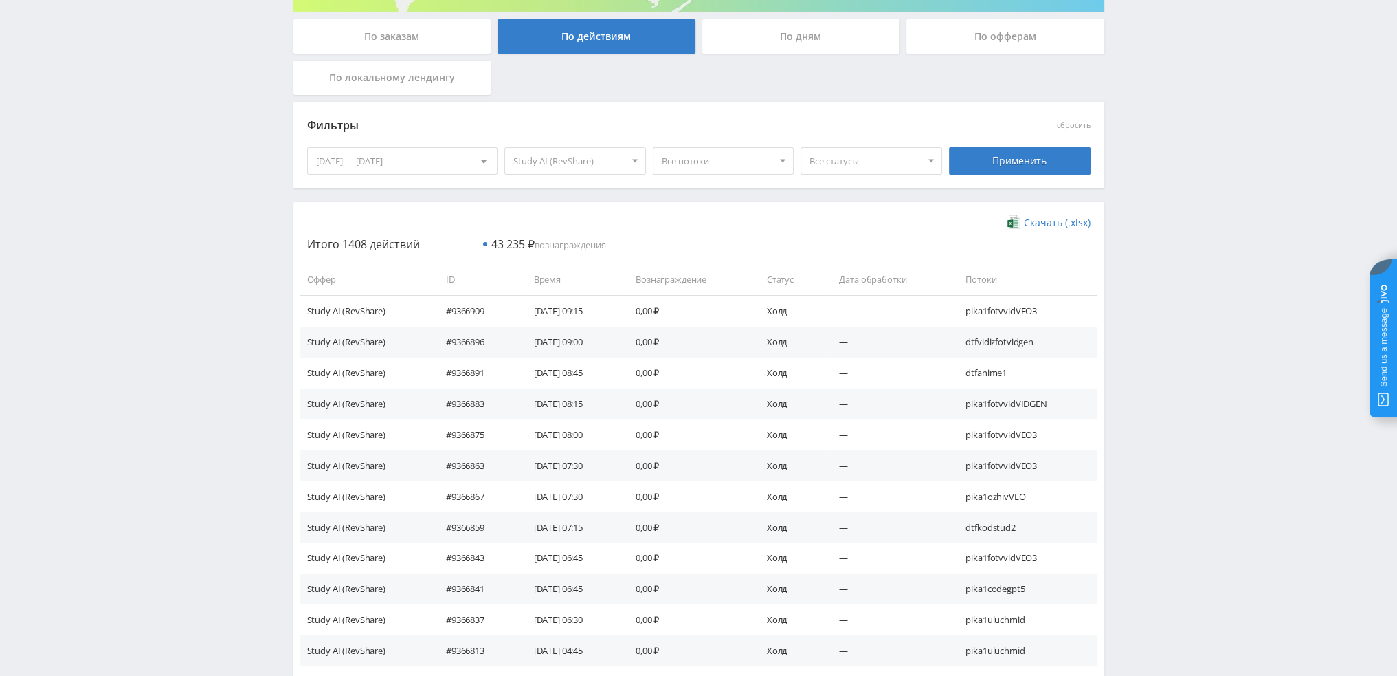
scroll to position [0, 0]
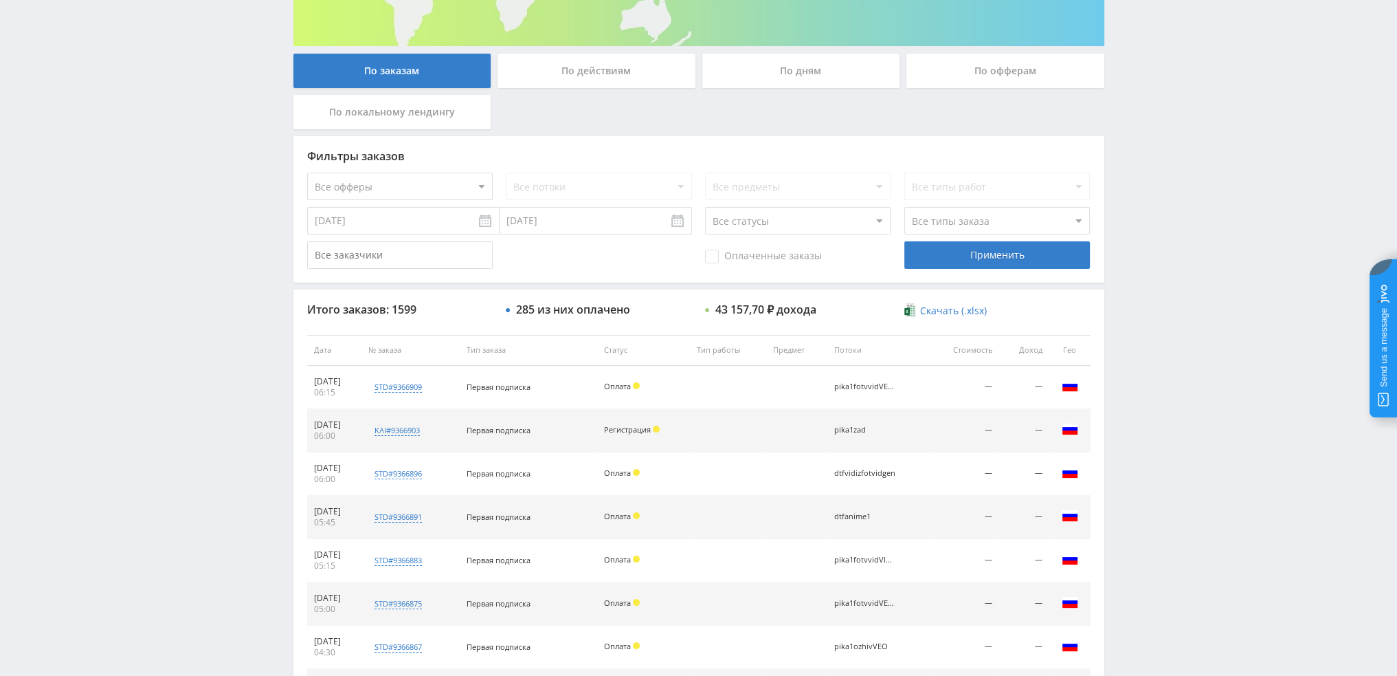
scroll to position [137, 0]
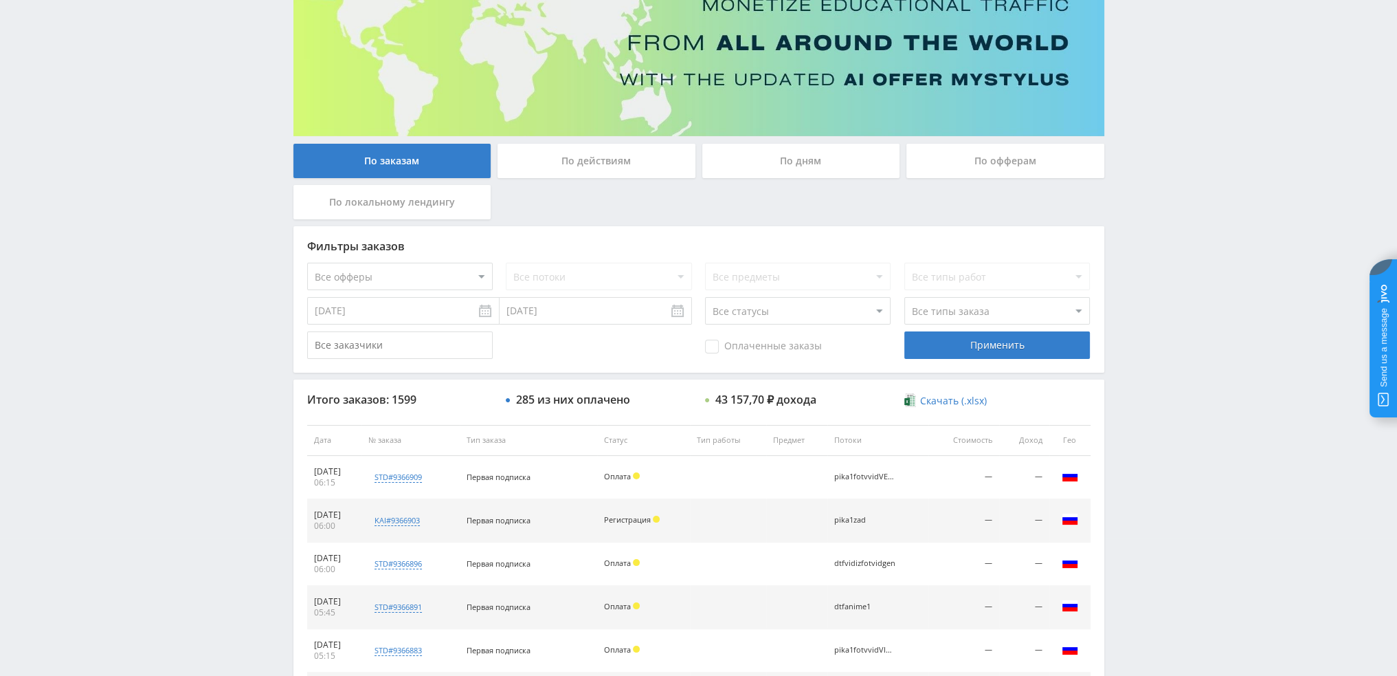
click at [756, 311] on select "Все статусы В аукционе В работе На гарантии Завершен Возврат Черновик" at bounding box center [798, 310] width 186 height 27
select select "3"
click at [705, 297] on select "Все статусы В аукционе В работе На гарантии Завершен Возврат Черновик" at bounding box center [798, 310] width 186 height 27
click at [962, 346] on div "Применить" at bounding box center [998, 344] width 186 height 27
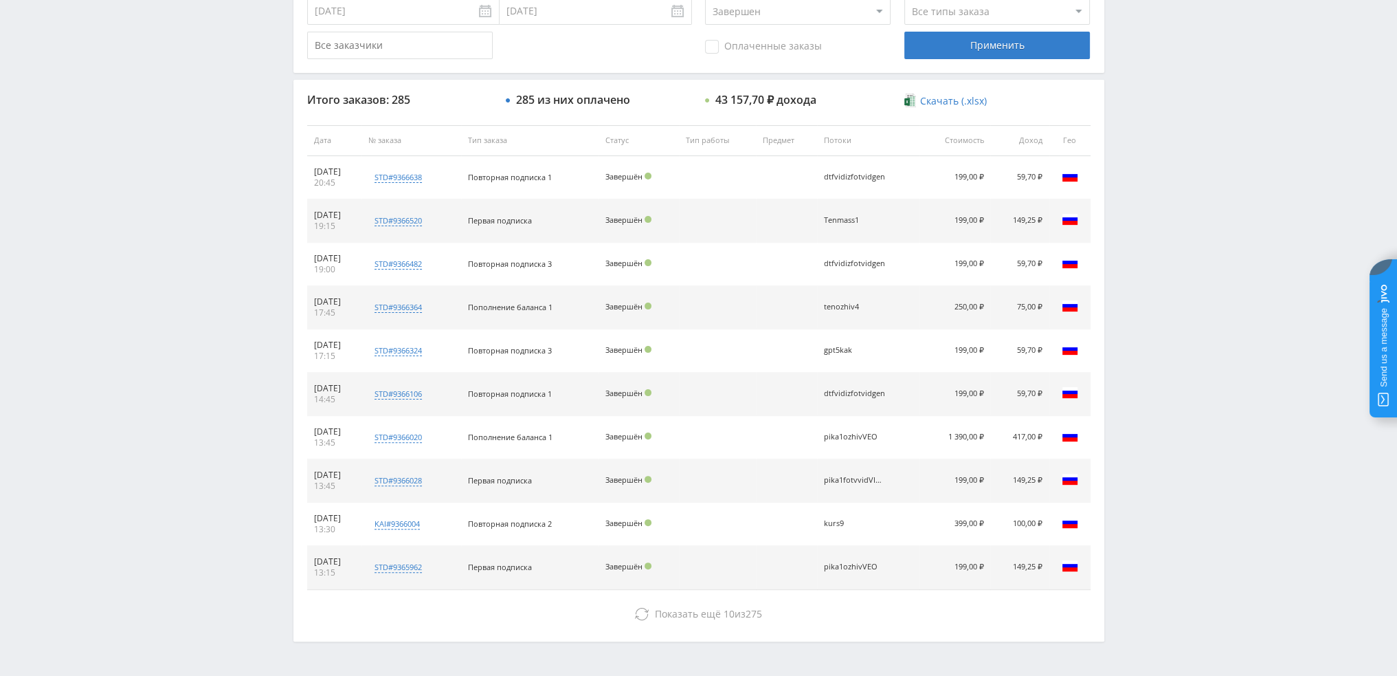
scroll to position [476, 0]
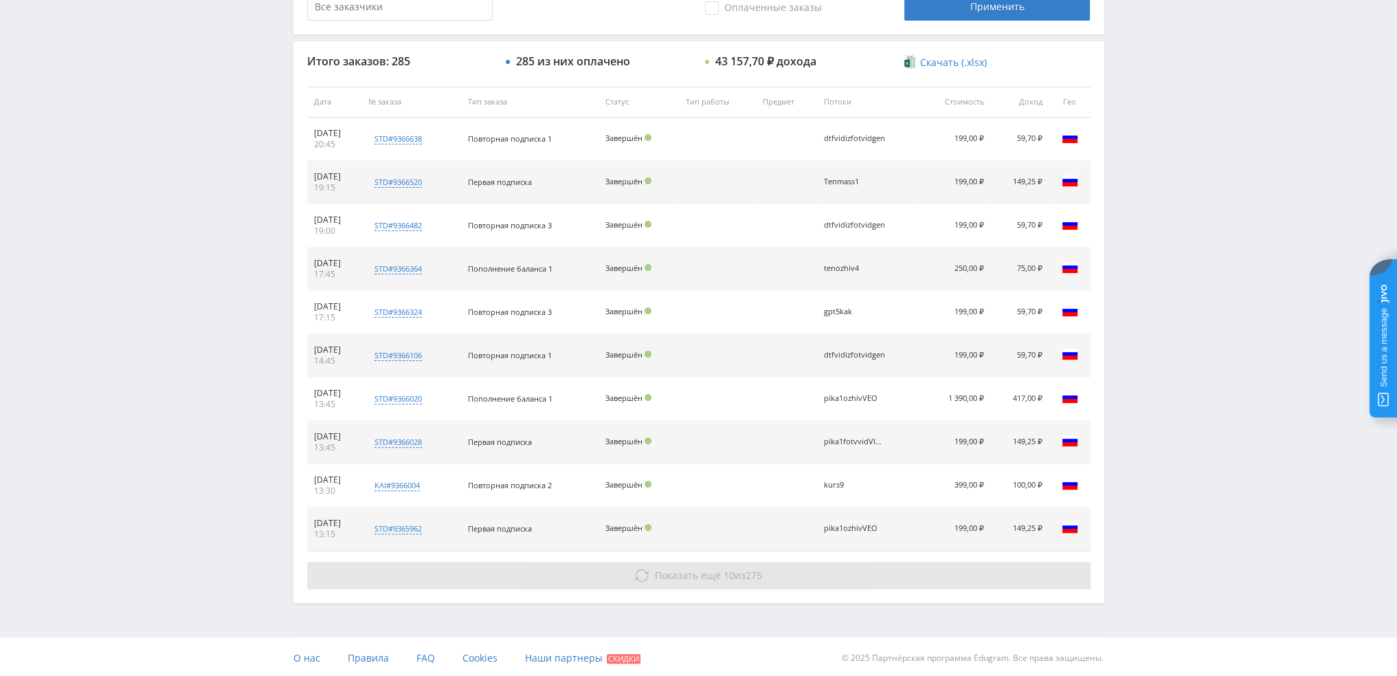
click at [771, 573] on button "Показать ещё 10 из 275" at bounding box center [699, 575] width 784 height 27
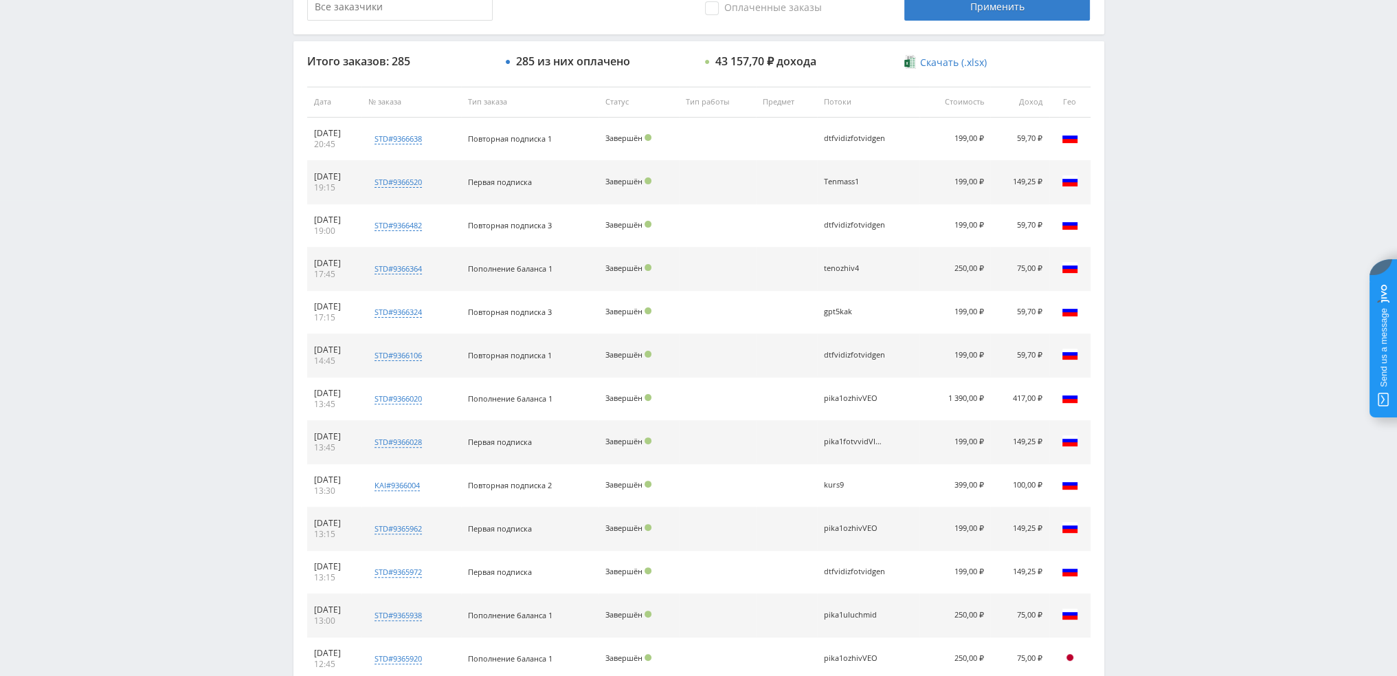
scroll to position [63, 0]
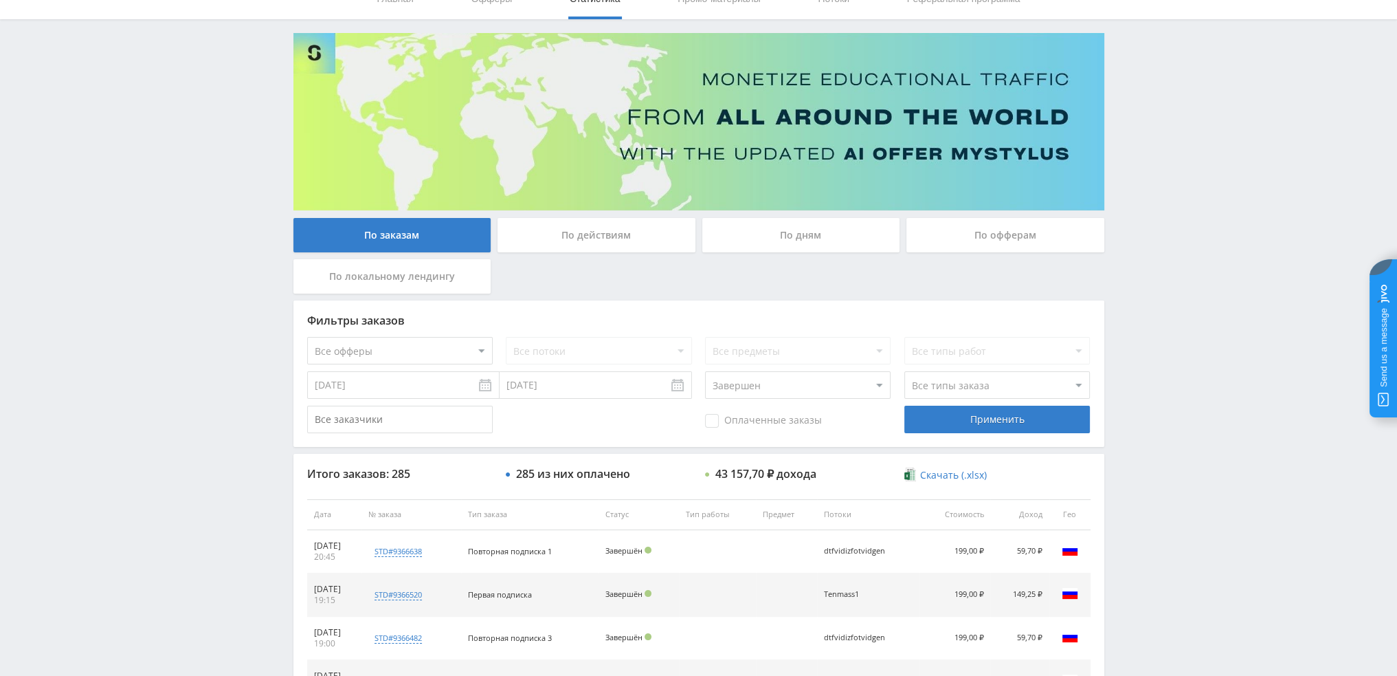
click at [960, 384] on select "Все типы заказа Ребилл Новый заказ" at bounding box center [998, 384] width 186 height 27
select select "2"
click at [905, 371] on select "Все типы заказа Ребилл Новый заказ" at bounding box center [998, 384] width 186 height 27
click at [961, 428] on div "Применить" at bounding box center [998, 419] width 186 height 27
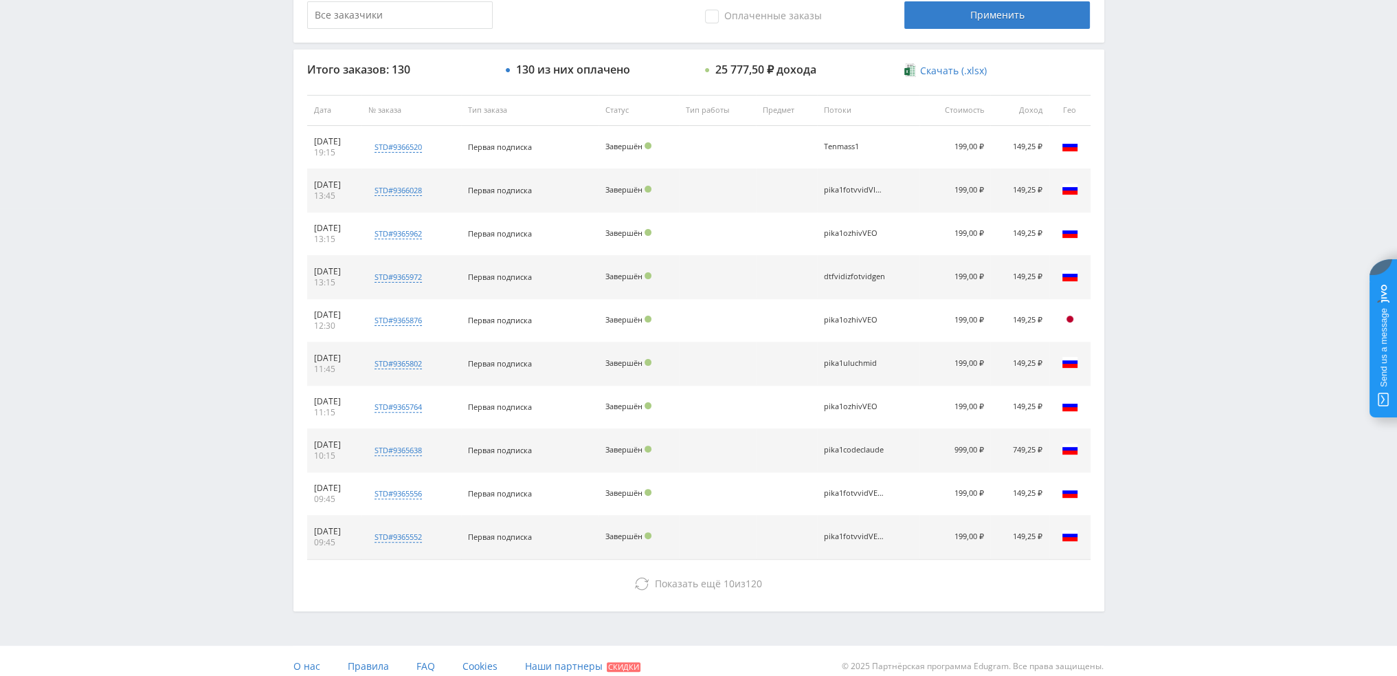
scroll to position [476, 0]
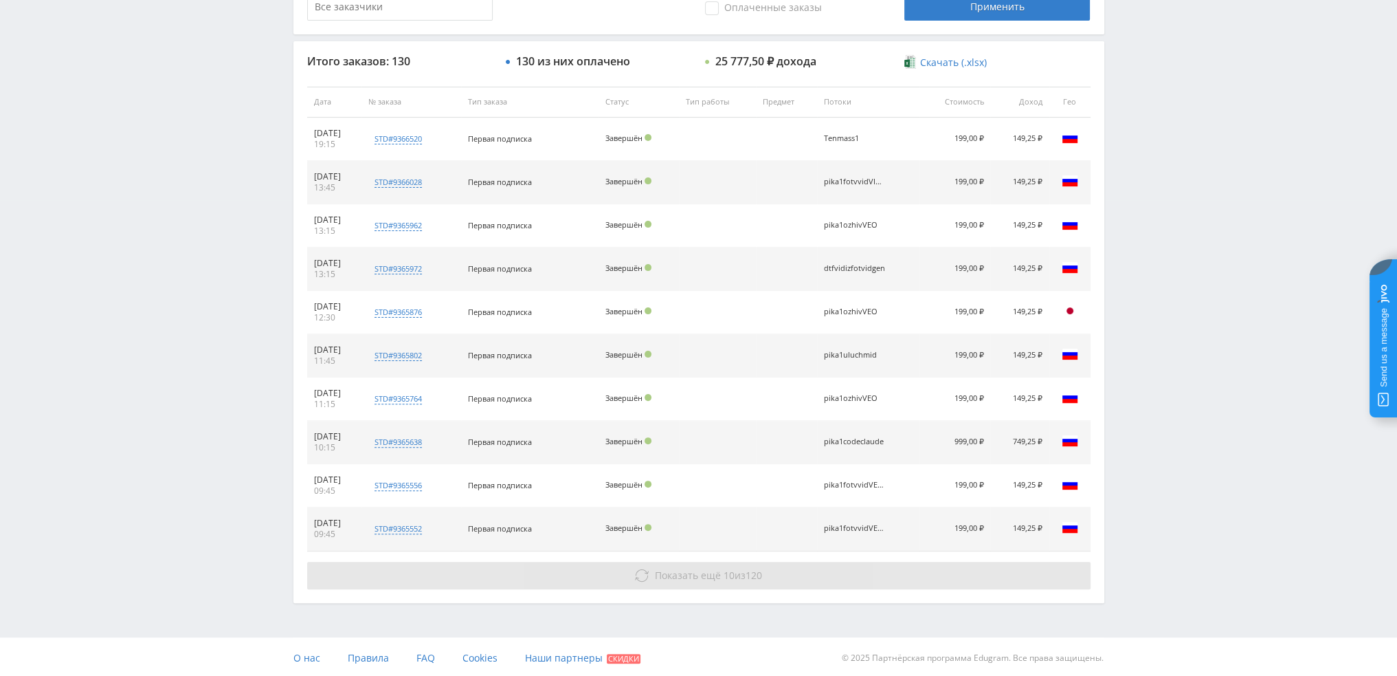
click at [737, 580] on button "Показать ещё 10 из 120" at bounding box center [699, 575] width 784 height 27
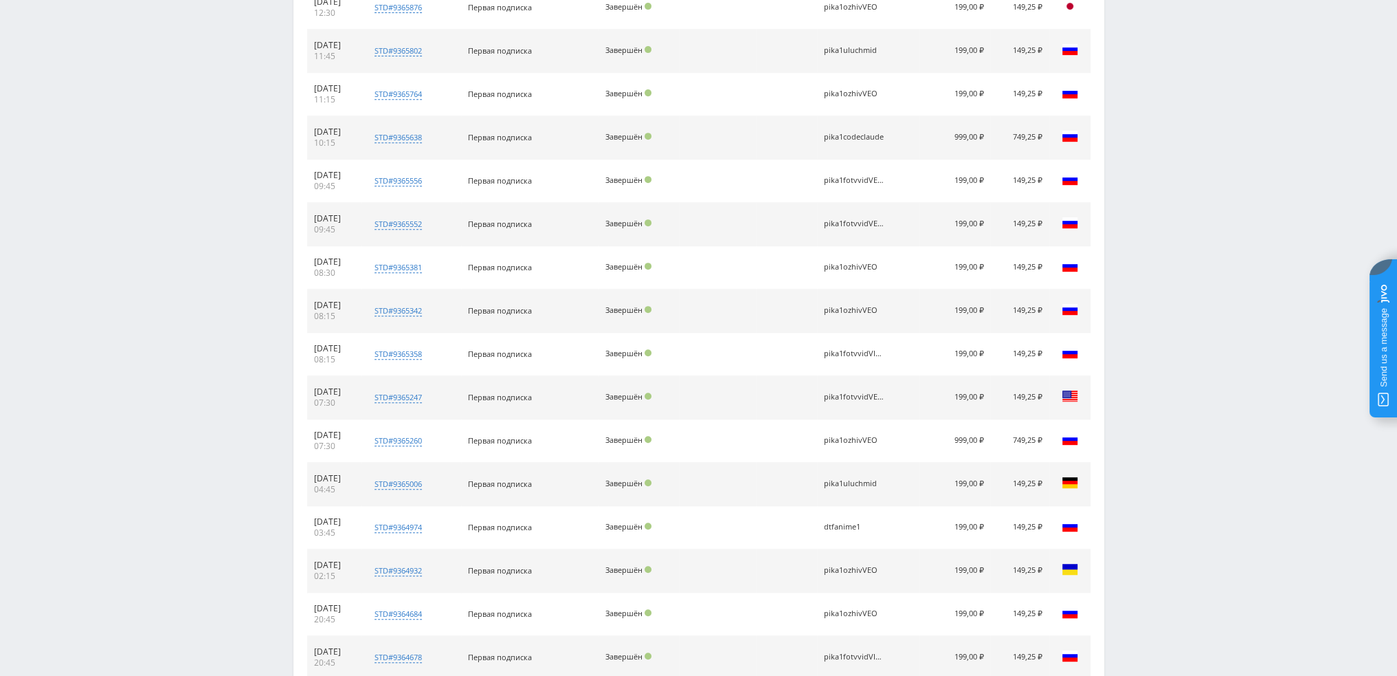
scroll to position [907, 0]
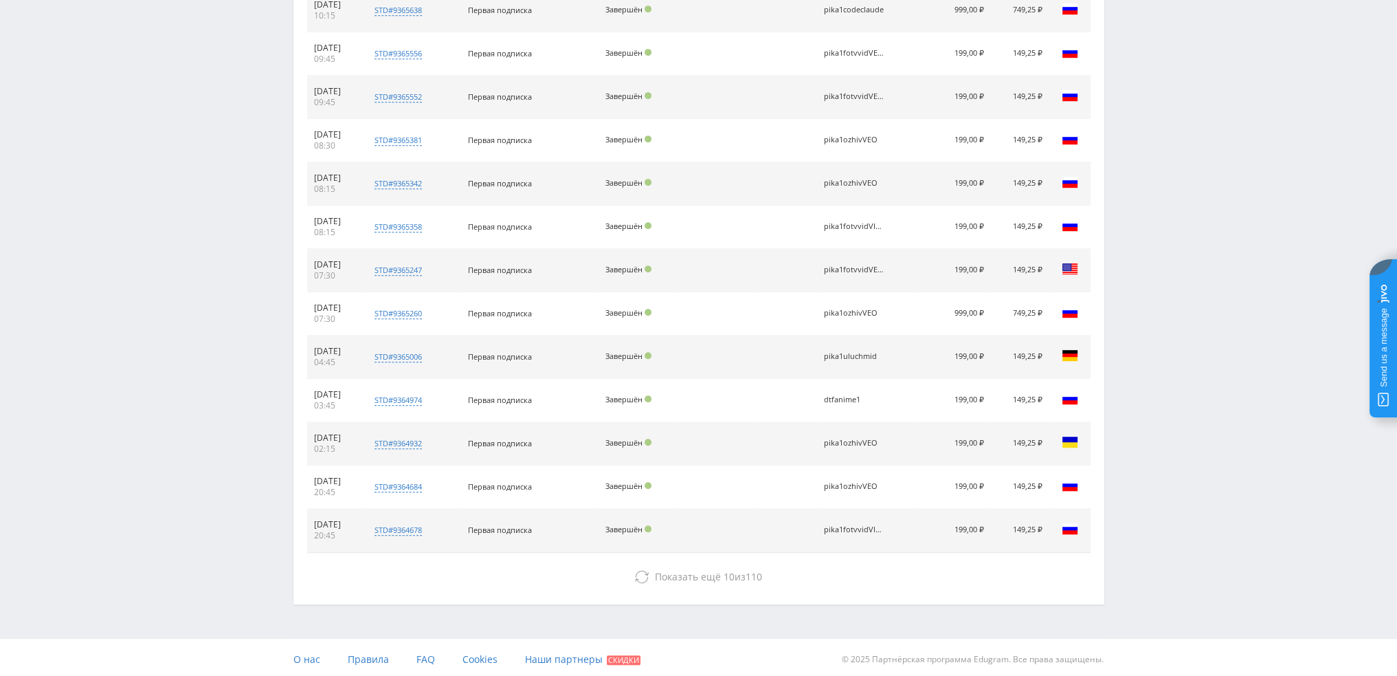
click at [737, 580] on button "Показать ещё 10 из 110" at bounding box center [699, 576] width 784 height 27
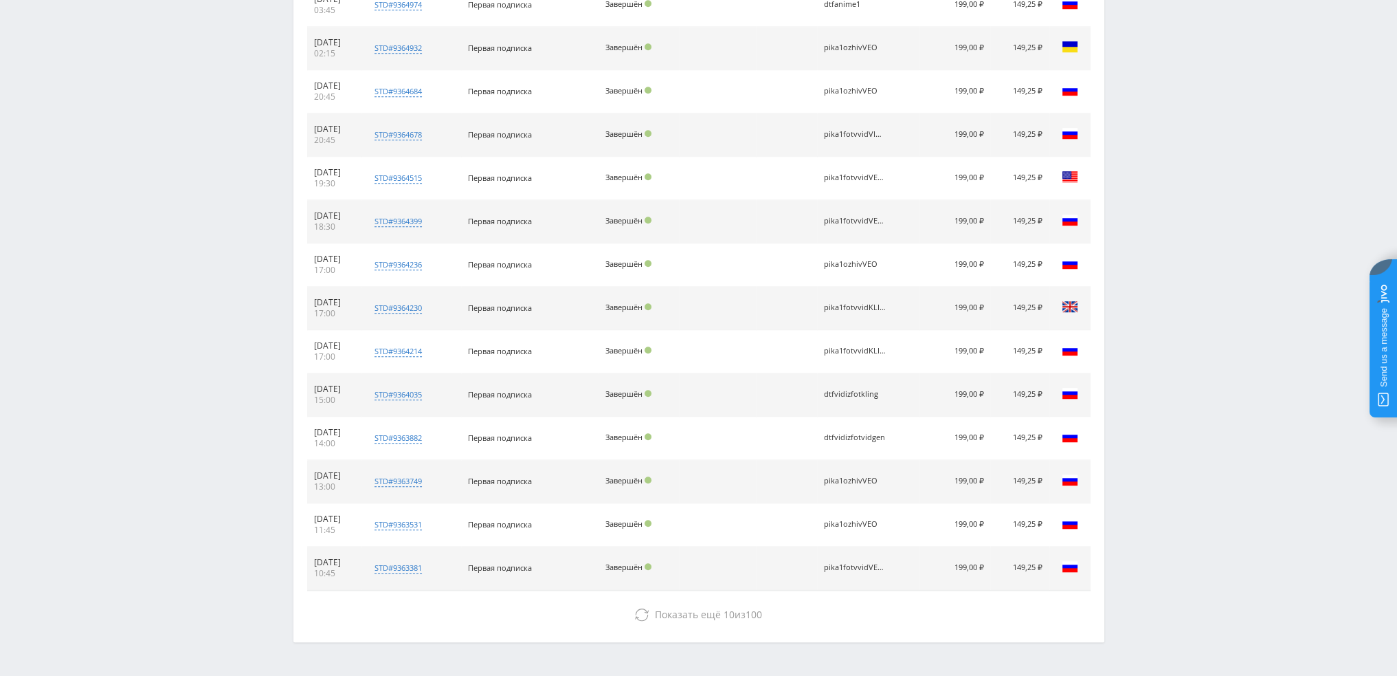
scroll to position [1339, 0]
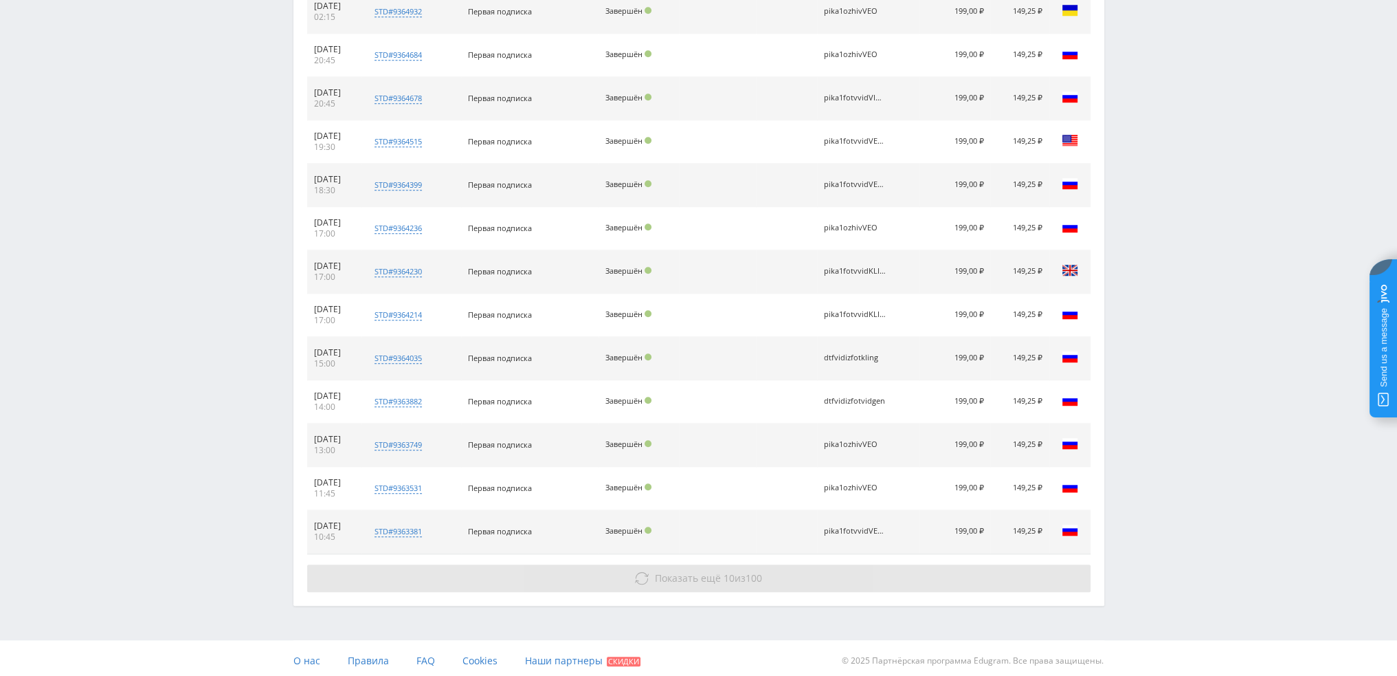
click at [698, 577] on span "Показать ещё" at bounding box center [688, 577] width 66 height 13
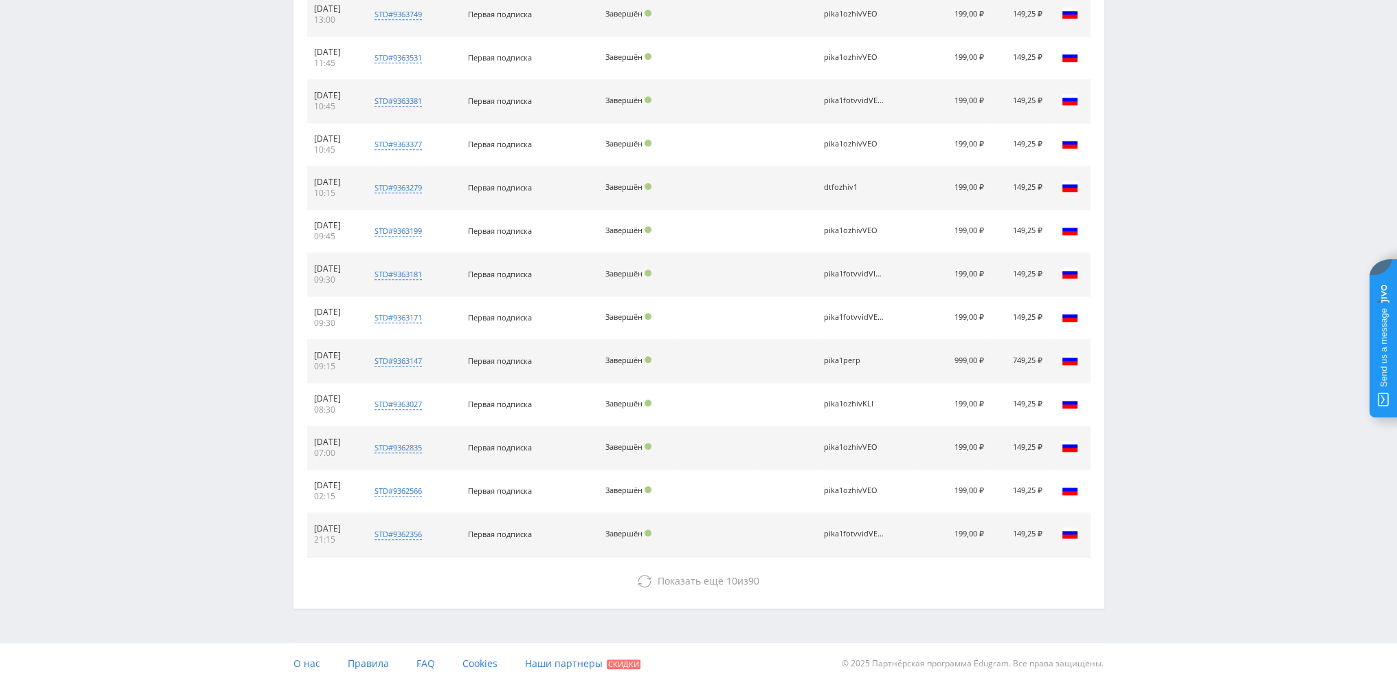
scroll to position [1771, 0]
click at [659, 576] on span "Показать ещё" at bounding box center [691, 579] width 66 height 13
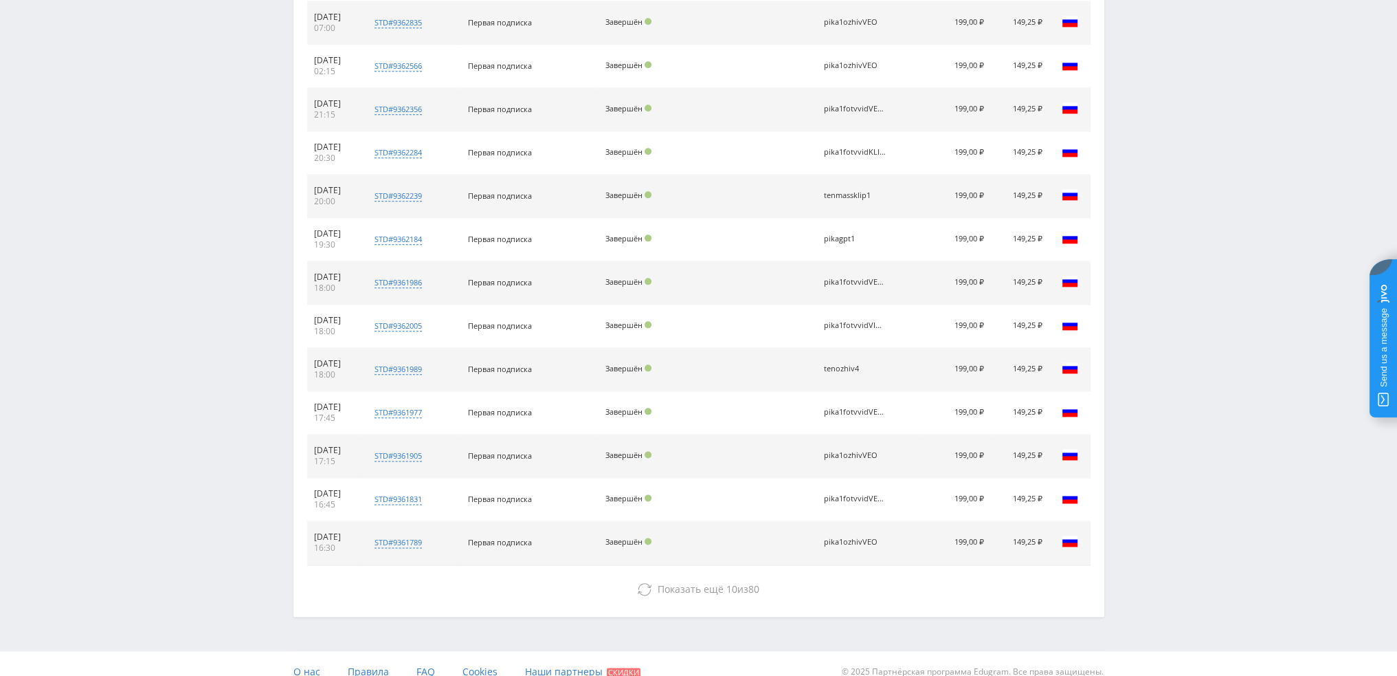
scroll to position [2202, 0]
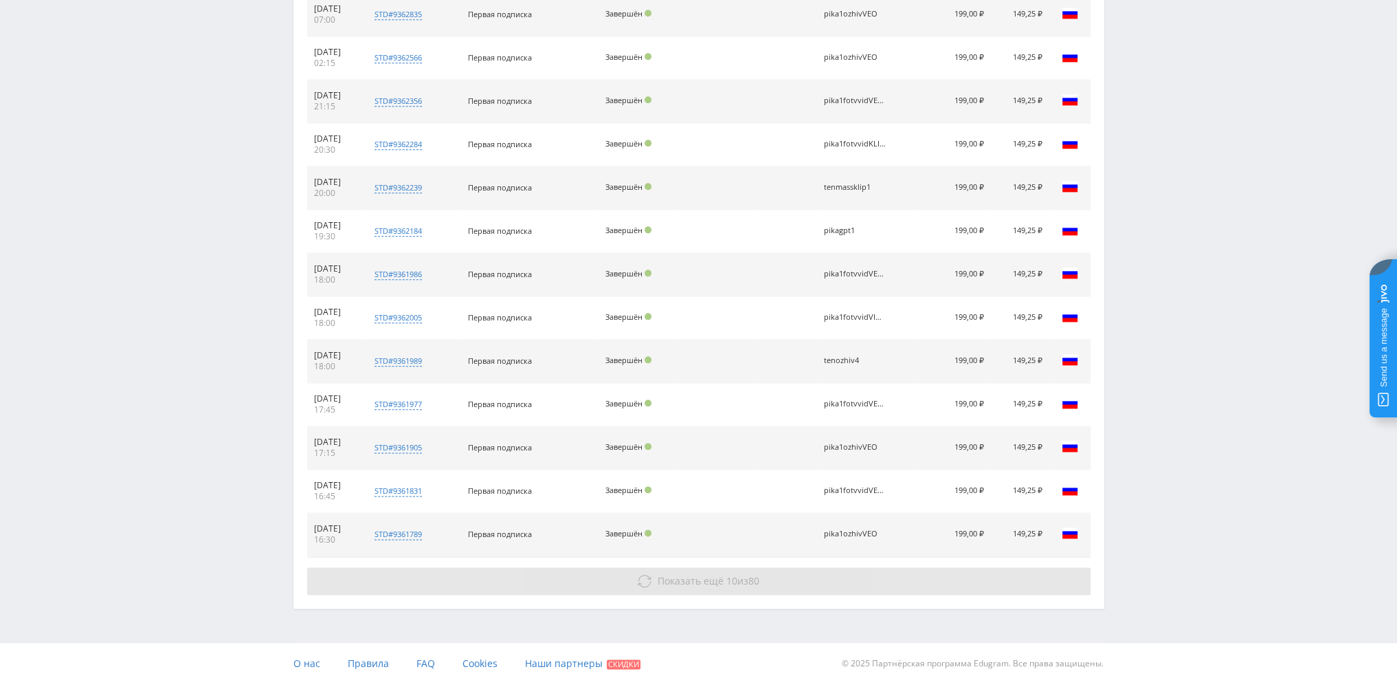
click at [659, 585] on button "Показать ещё 10 из 80" at bounding box center [699, 580] width 784 height 27
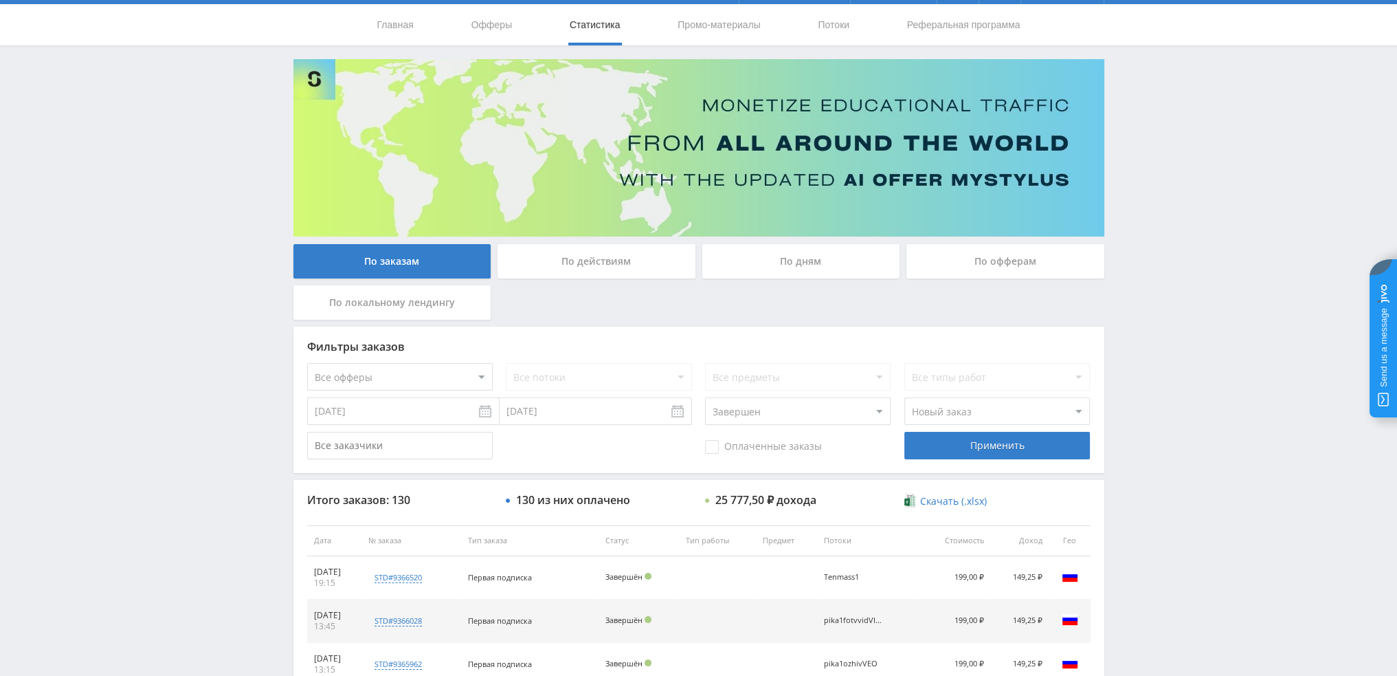
scroll to position [0, 0]
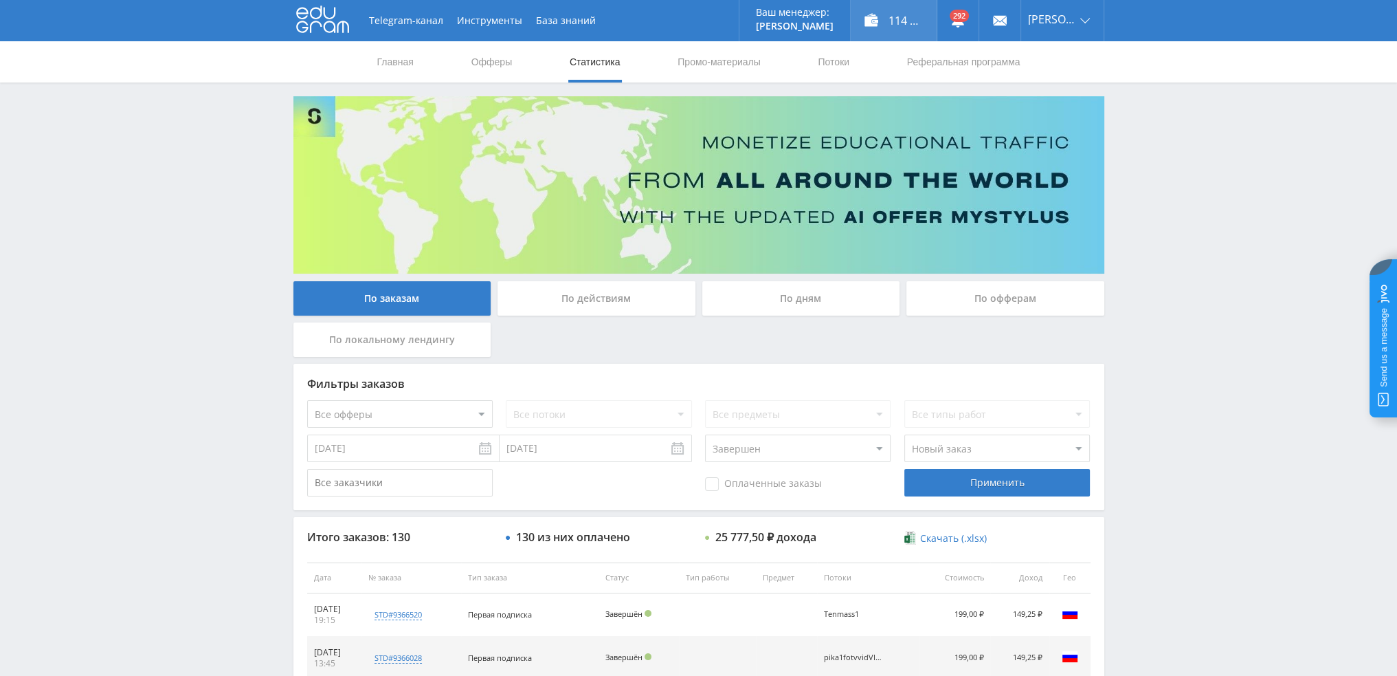
click at [905, 19] on div "114 528,00 ₽" at bounding box center [894, 20] width 86 height 41
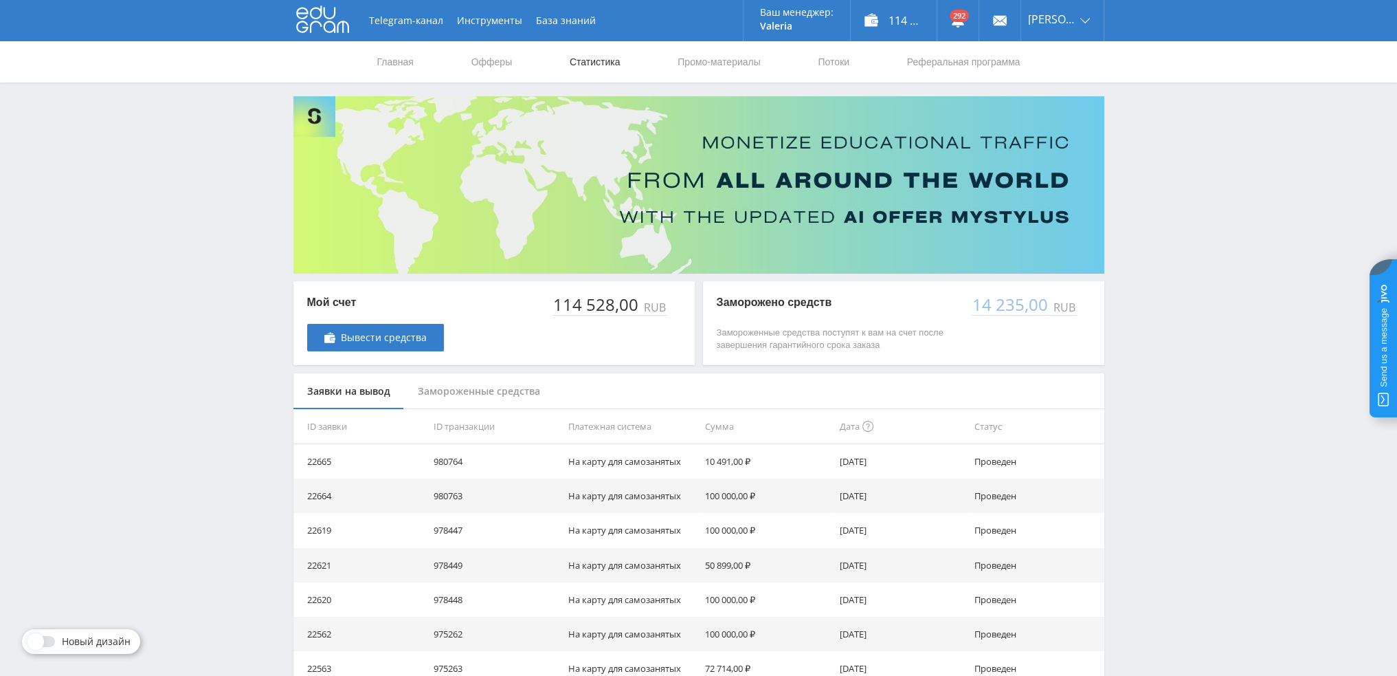
click at [599, 66] on link "Статистика" at bounding box center [595, 61] width 54 height 41
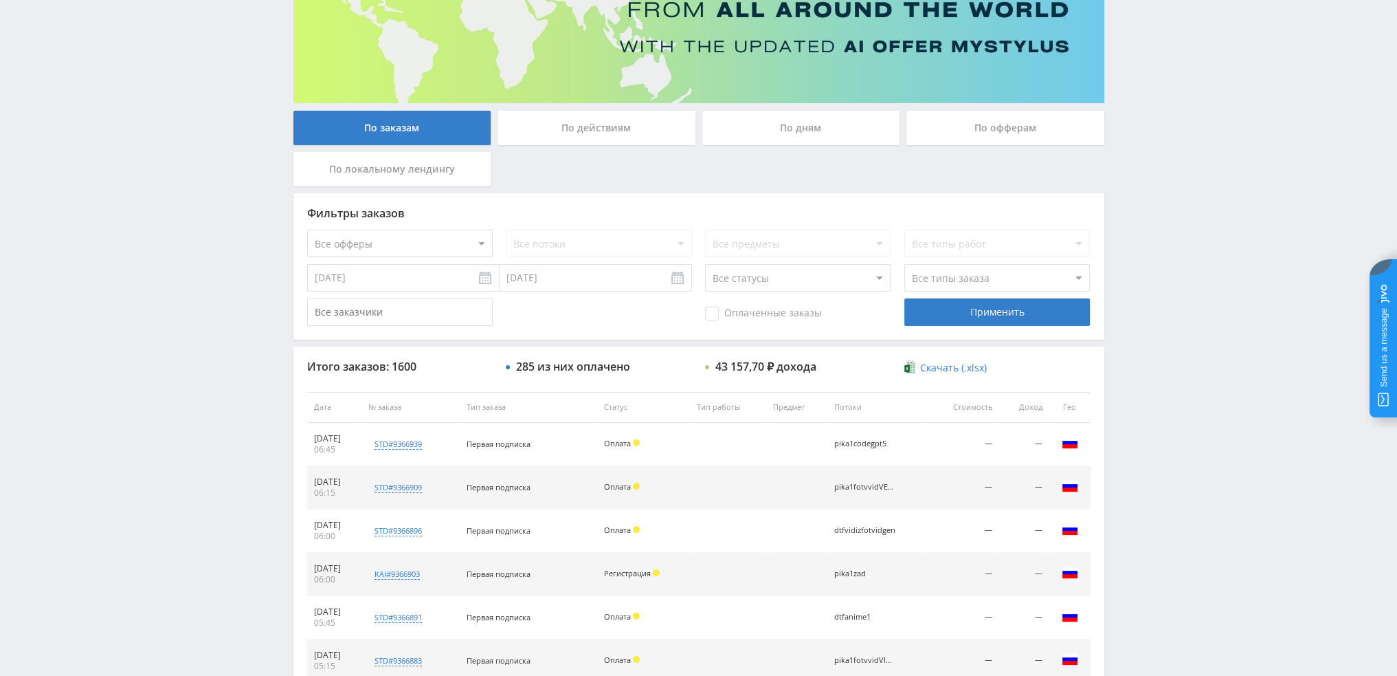
scroll to position [344, 0]
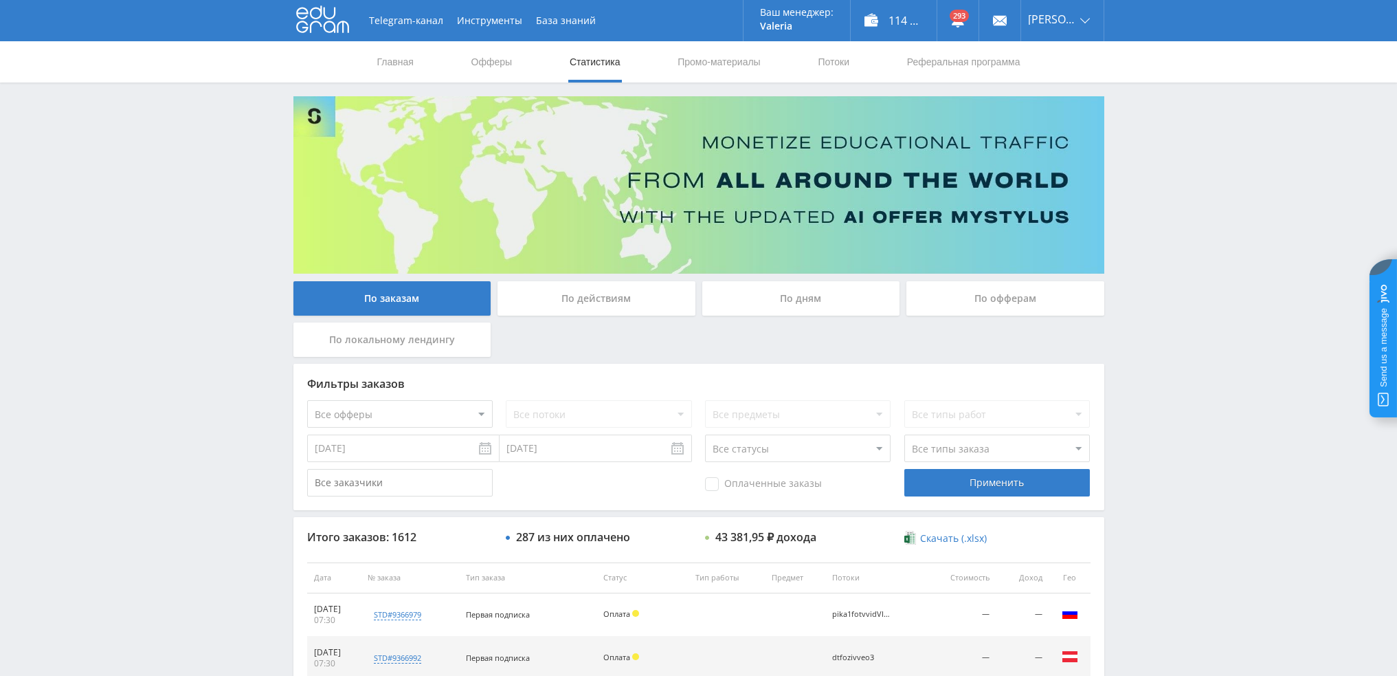
scroll to position [476, 0]
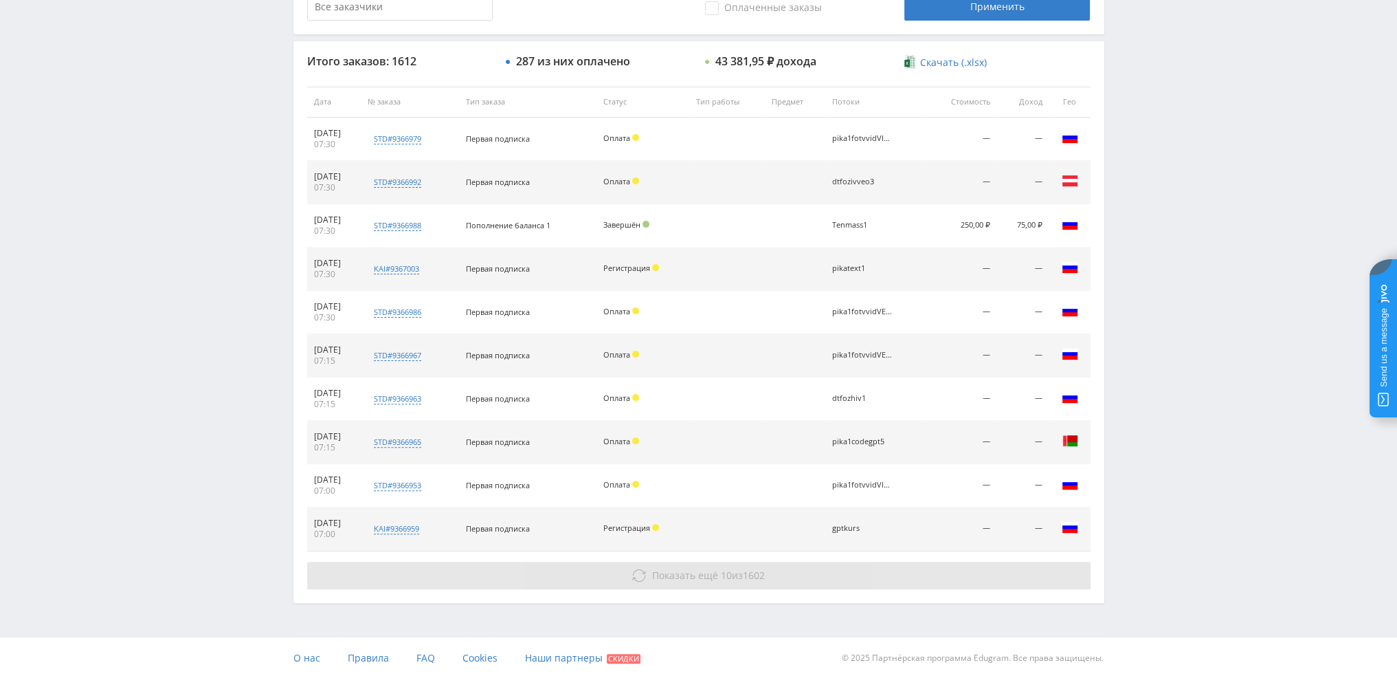
click at [708, 577] on span "Показать ещё" at bounding box center [685, 574] width 66 height 13
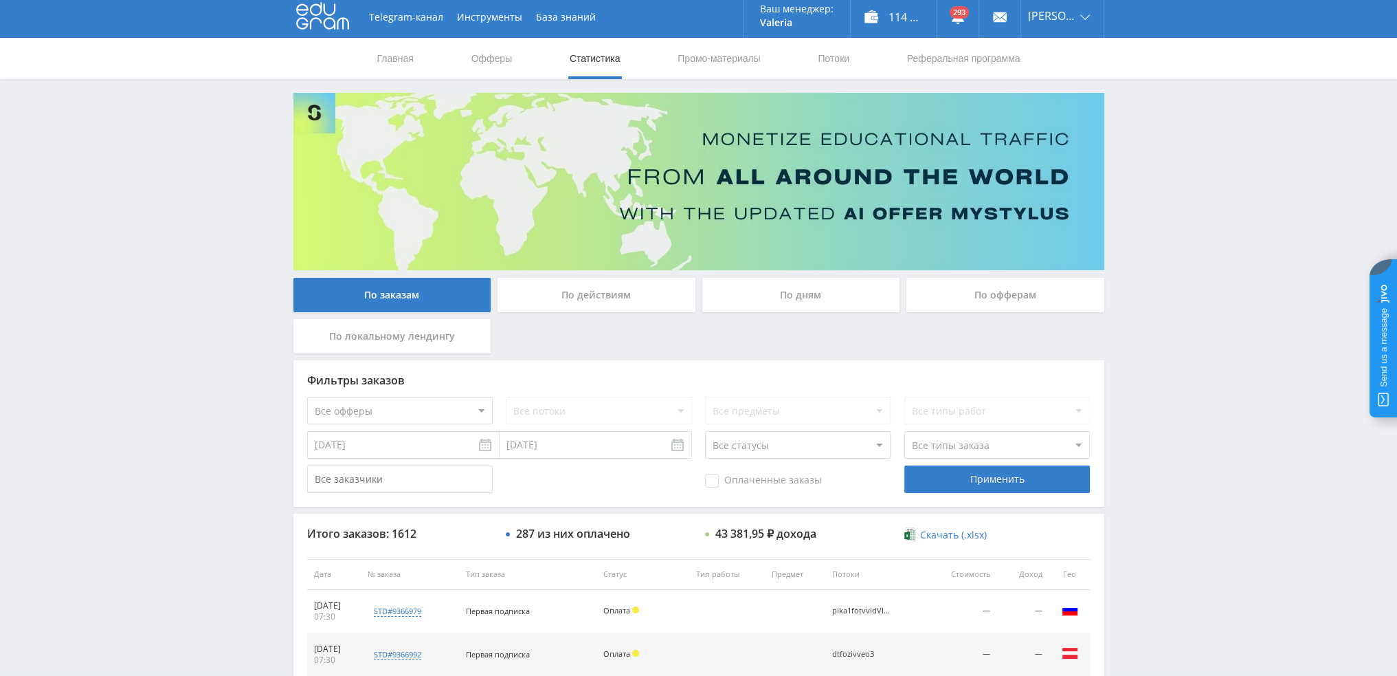
scroll to position [0, 0]
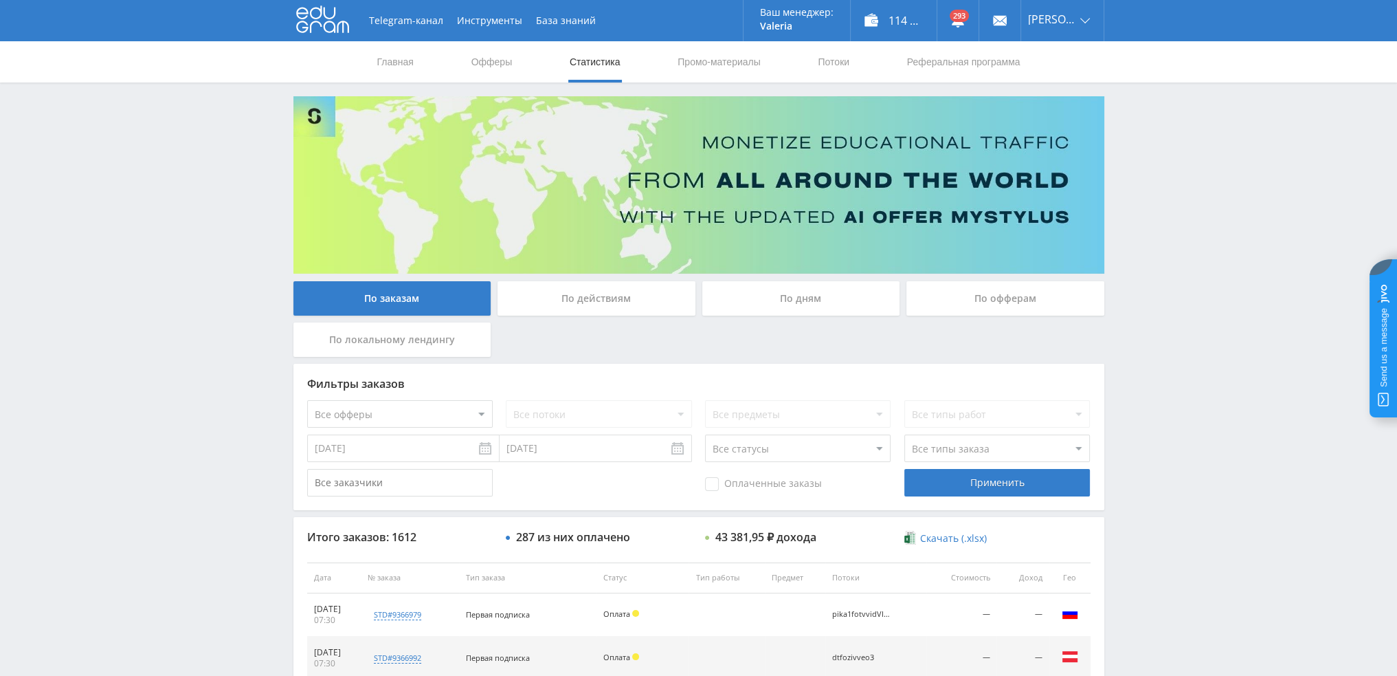
click at [815, 299] on div "По дням" at bounding box center [802, 298] width 198 height 34
click at [0, 0] on input "По дням" at bounding box center [0, 0] width 0 height 0
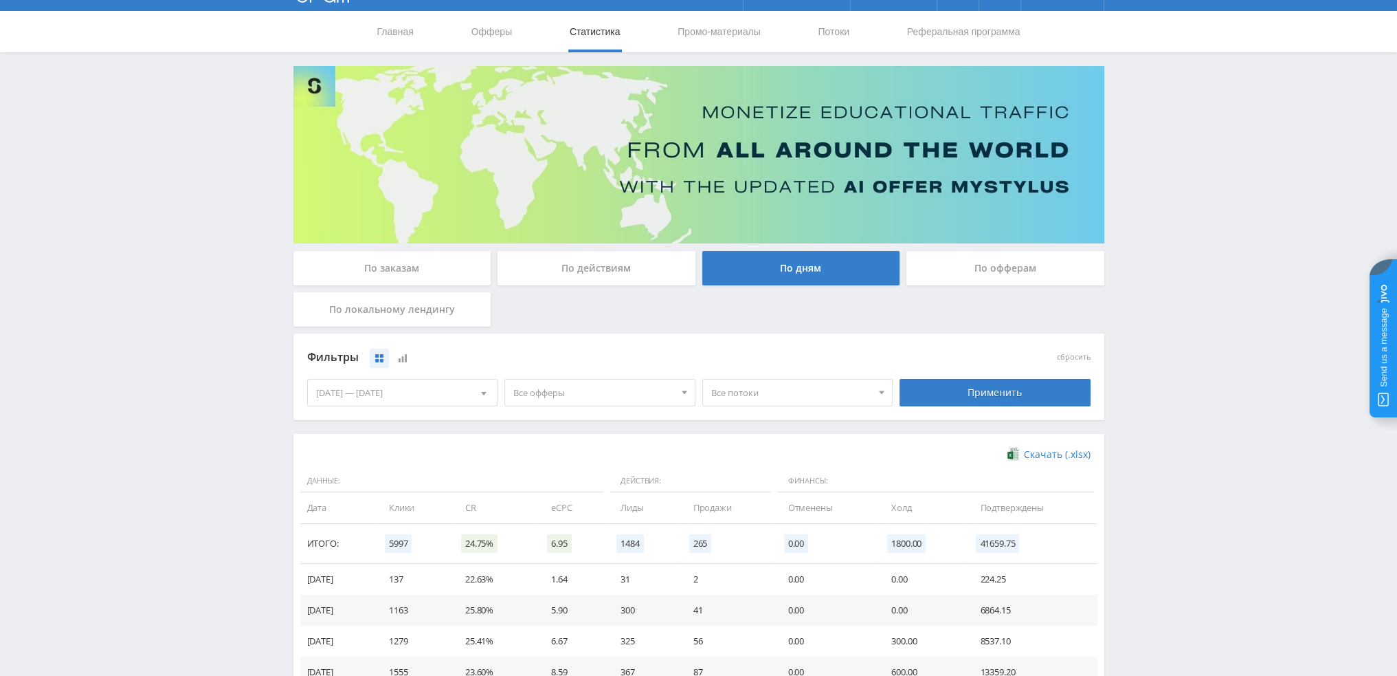
scroll to position [223, 0]
